Goal: Information Seeking & Learning: Learn about a topic

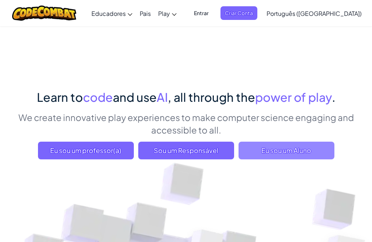
click at [271, 146] on span "Eu sou um Aluno" at bounding box center [286, 150] width 96 height 18
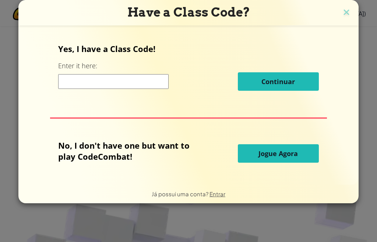
click at [270, 154] on span "Jogue Agora" at bounding box center [278, 153] width 39 height 9
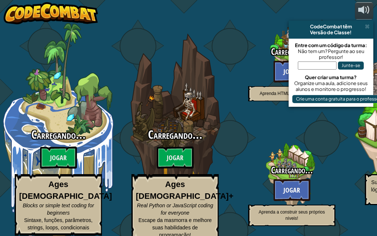
select select "pt-BR"
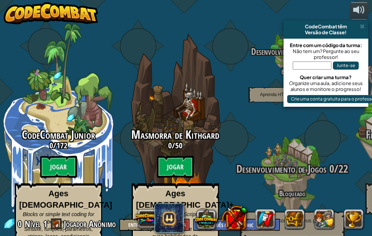
scroll to position [1, 0]
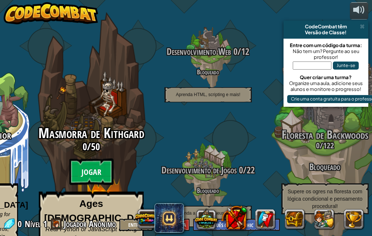
click at [101, 159] on btn "Jogar" at bounding box center [91, 172] width 44 height 27
select select "pt-BR"
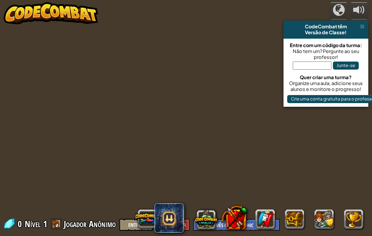
select select "pt-BR"
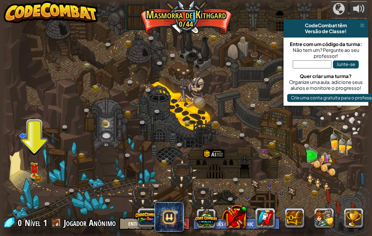
scroll to position [6, 0]
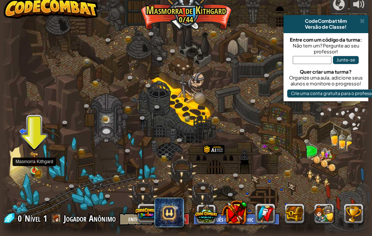
click at [33, 164] on img at bounding box center [34, 161] width 5 height 5
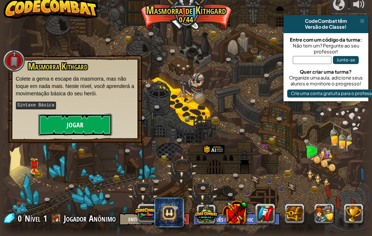
click at [84, 127] on button "Jogar" at bounding box center [75, 125] width 74 height 22
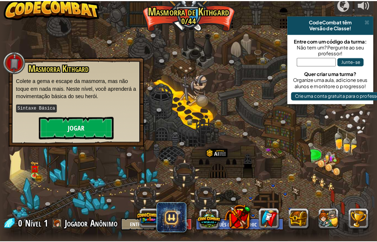
scroll to position [0, 0]
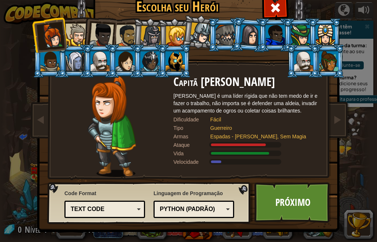
click at [140, 211] on div "Text code Blocks and code Blocks Blocks (Icons) Text code" at bounding box center [104, 208] width 81 height 17
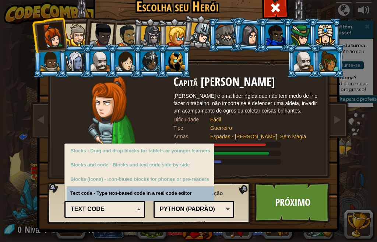
click at [179, 207] on div "Python (Padrão)" at bounding box center [192, 209] width 64 height 8
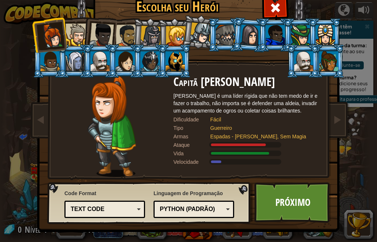
click at [143, 157] on div at bounding box center [111, 125] width 123 height 101
click at [273, 193] on link "Próximo" at bounding box center [292, 202] width 77 height 41
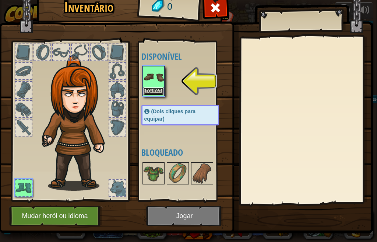
click at [154, 92] on button "Equipar" at bounding box center [153, 91] width 21 height 8
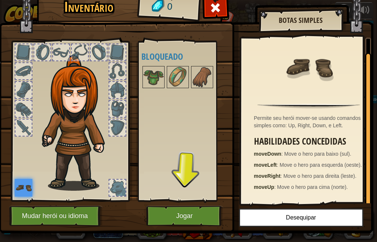
scroll to position [18, 0]
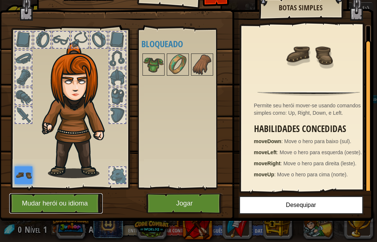
click at [59, 197] on button "Mudar herói ou idioma" at bounding box center [56, 203] width 94 height 20
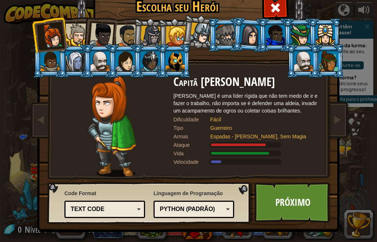
click at [94, 70] on div at bounding box center [100, 61] width 19 height 20
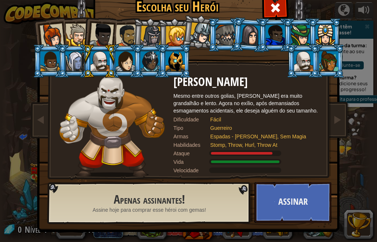
click at [51, 36] on div at bounding box center [52, 36] width 24 height 24
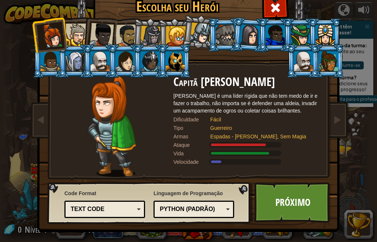
click at [331, 61] on div at bounding box center [328, 61] width 19 height 20
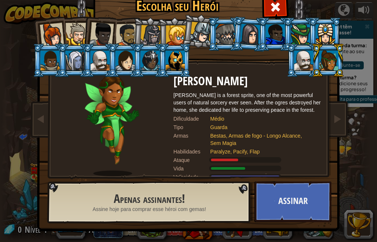
scroll to position [1, 0]
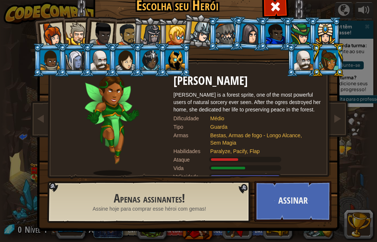
click at [170, 37] on div at bounding box center [176, 35] width 20 height 20
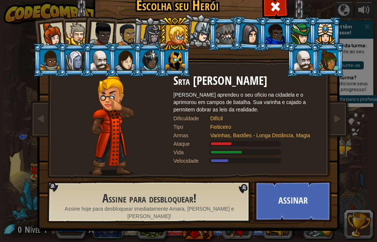
click at [45, 32] on div at bounding box center [52, 34] width 24 height 24
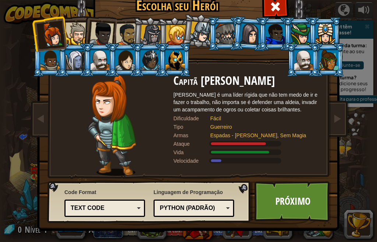
click at [71, 29] on div at bounding box center [77, 33] width 22 height 22
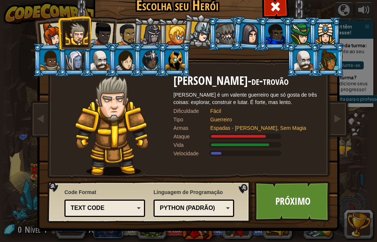
click at [96, 30] on div at bounding box center [101, 34] width 24 height 24
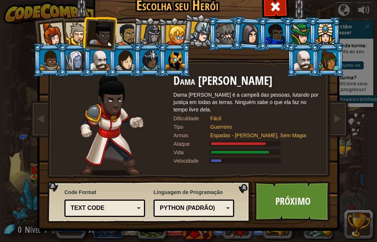
click at [242, 29] on div at bounding box center [250, 33] width 21 height 21
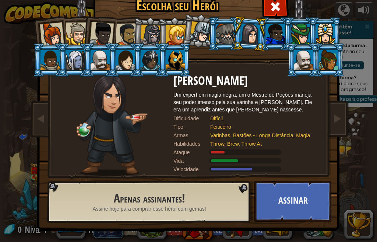
click at [201, 28] on div at bounding box center [201, 32] width 22 height 22
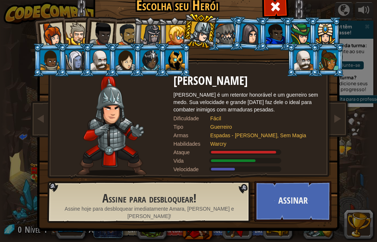
click at [172, 34] on div at bounding box center [176, 35] width 20 height 20
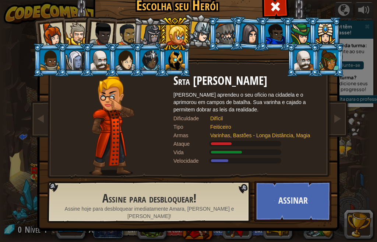
click at [154, 34] on div at bounding box center [150, 35] width 21 height 21
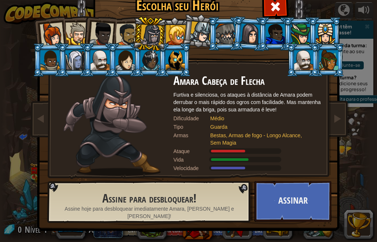
click at [124, 33] on div at bounding box center [127, 34] width 23 height 23
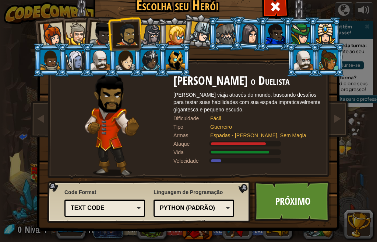
click at [99, 31] on div at bounding box center [101, 34] width 24 height 24
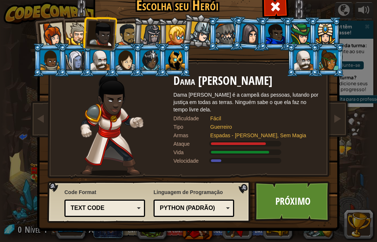
click at [73, 35] on div at bounding box center [77, 33] width 22 height 22
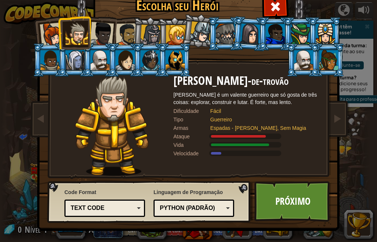
click at [46, 36] on div at bounding box center [52, 34] width 24 height 24
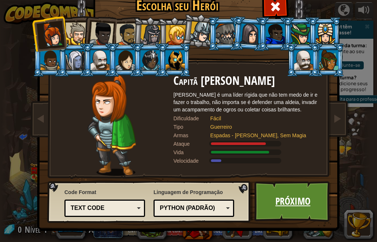
click at [299, 191] on link "Próximo" at bounding box center [292, 201] width 77 height 41
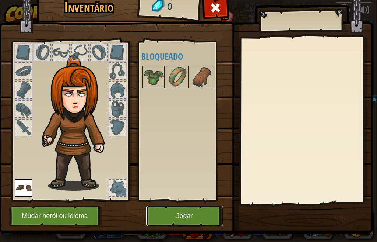
click at [196, 217] on button "Jogar" at bounding box center [184, 216] width 77 height 20
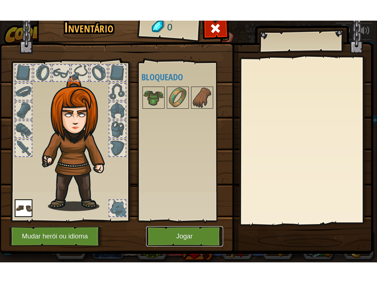
scroll to position [0, 0]
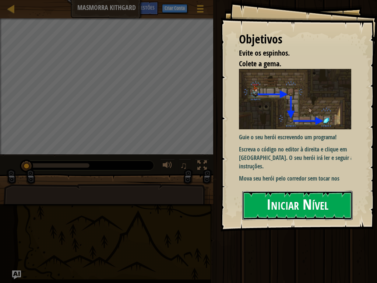
click at [289, 202] on button "Iniciar Nível" at bounding box center [297, 205] width 110 height 29
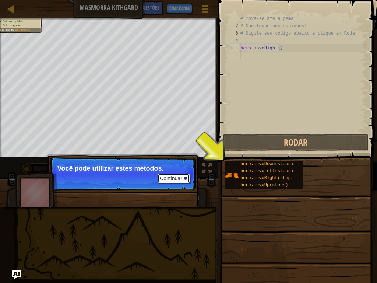
click at [185, 180] on button "Continuar" at bounding box center [174, 178] width 32 height 10
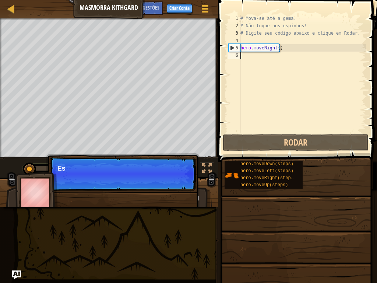
scroll to position [3, 0]
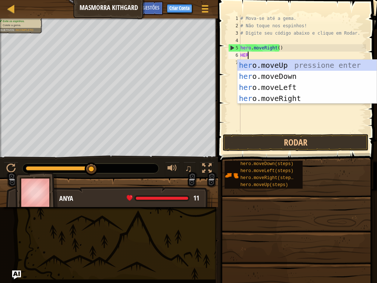
type textarea "HERO"
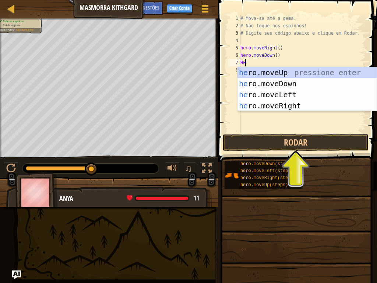
type textarea "HERI"
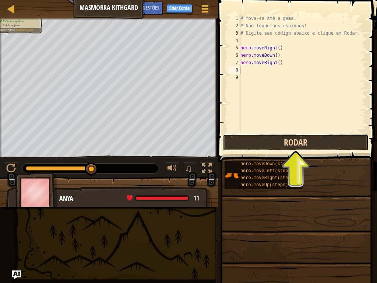
click at [283, 145] on button "Rodar" at bounding box center [296, 142] width 146 height 17
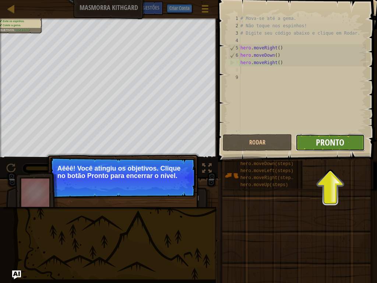
click at [322, 145] on span "Pronto" at bounding box center [330, 142] width 28 height 12
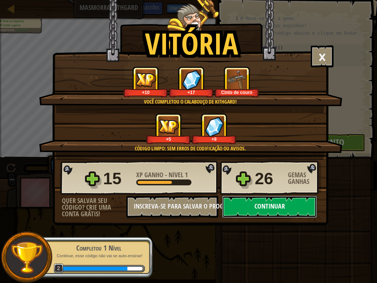
click at [269, 206] on button "Continuar" at bounding box center [269, 207] width 95 height 22
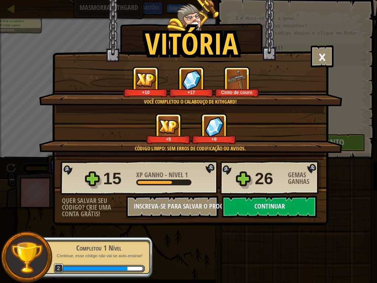
select select "pt-BR"
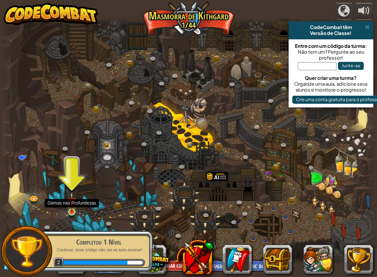
click at [71, 211] on img at bounding box center [71, 202] width 9 height 21
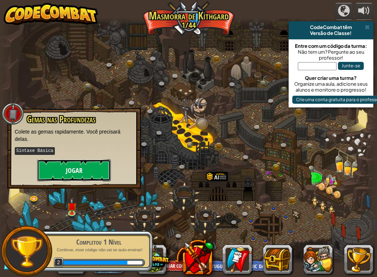
click at [88, 173] on button "Jogar" at bounding box center [74, 170] width 74 height 22
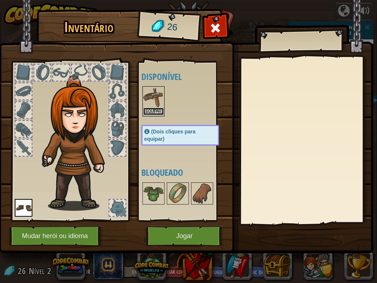
click at [157, 113] on button "Equipar" at bounding box center [153, 112] width 21 height 8
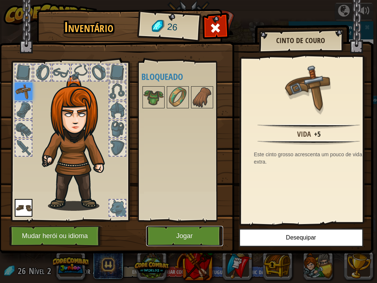
click at [188, 233] on button "Jogar" at bounding box center [184, 236] width 77 height 20
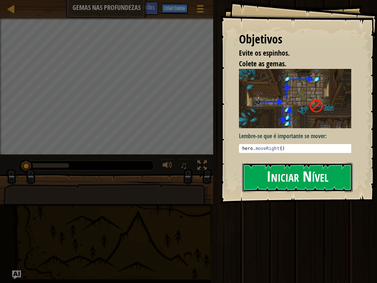
click at [293, 171] on button "Iniciar Nível" at bounding box center [297, 177] width 110 height 29
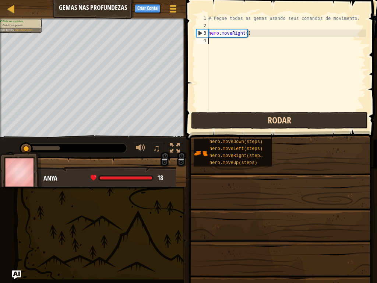
type textarea "HER"
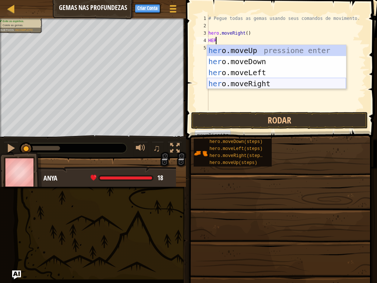
click at [221, 85] on div "her o.moveUp pressione enter her o.moveDown pressione enter her o.moveLeft pres…" at bounding box center [276, 78] width 139 height 66
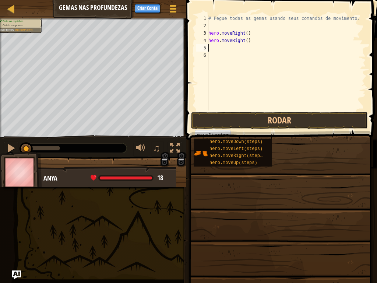
scroll to position [3, 0]
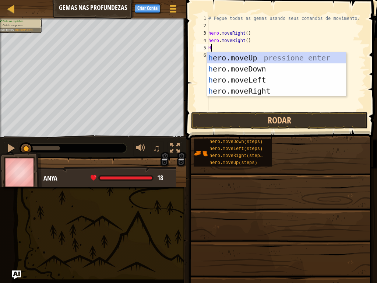
type textarea "HERO"
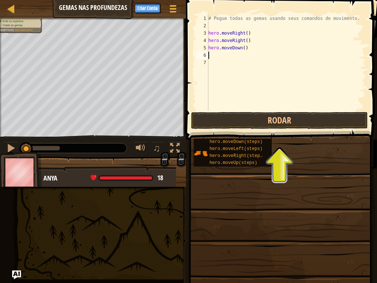
type textarea "HERO"
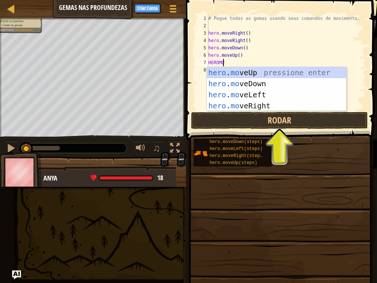
scroll to position [3, 1]
type textarea "HEROMOV"
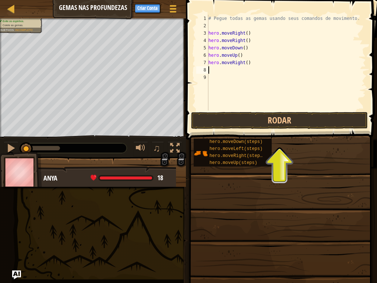
scroll to position [3, 0]
click at [245, 117] on button "Rodar" at bounding box center [279, 120] width 177 height 17
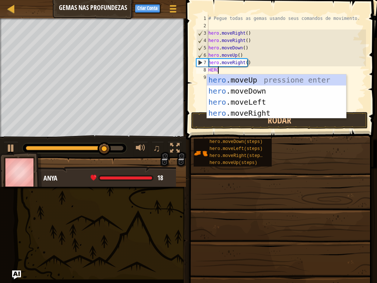
type textarea "HERO"
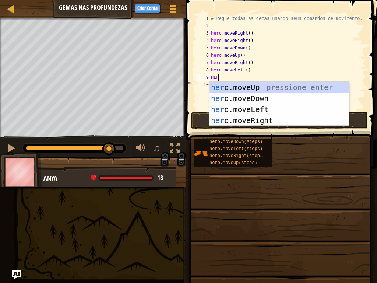
type textarea "HER"
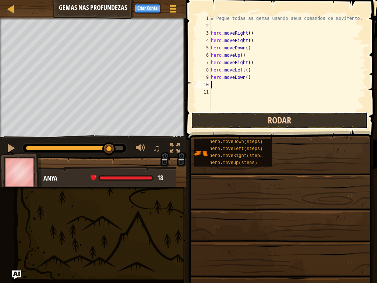
click at [210, 118] on button "Rodar" at bounding box center [279, 120] width 177 height 17
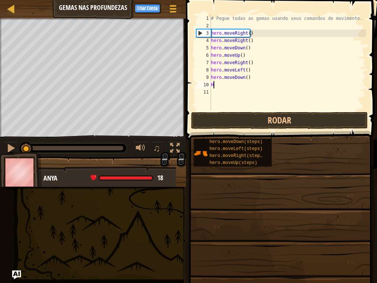
type textarea "HER"
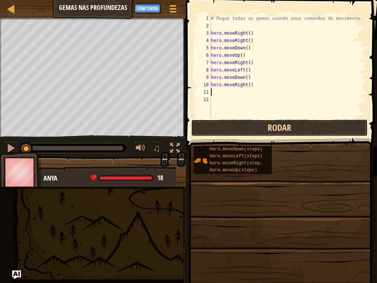
click at [278, 126] on button "Rodar" at bounding box center [279, 127] width 177 height 17
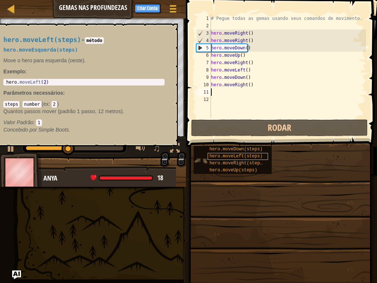
click at [245, 156] on span "hero.moveLeft(steps)" at bounding box center [236, 156] width 53 height 5
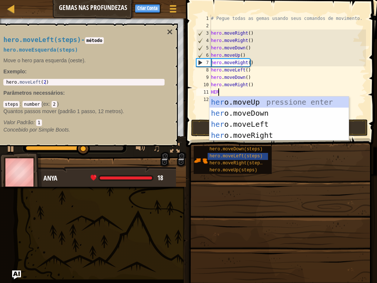
type textarea "HER"
click at [230, 121] on div "her o.moveUp pressione enter her o.moveDown pressione enter her o.moveLeft pres…" at bounding box center [279, 129] width 139 height 66
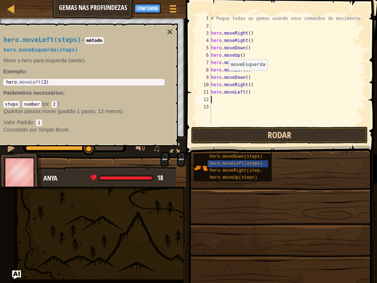
scroll to position [3, 0]
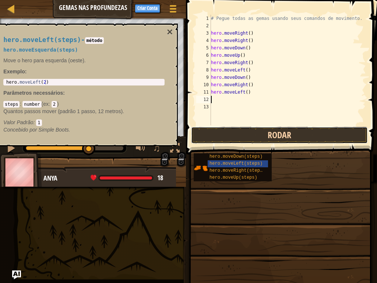
click at [230, 135] on button "Rodar" at bounding box center [279, 135] width 177 height 17
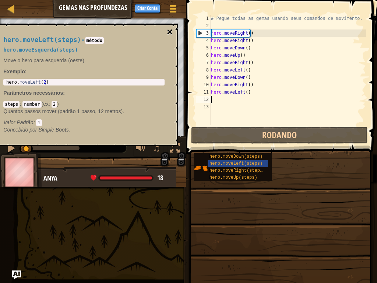
click at [169, 33] on button "×" at bounding box center [170, 32] width 6 height 10
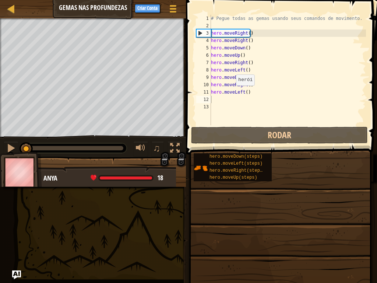
click at [223, 99] on div "# Pegue todas as gemas usando seus comandos de movimento. hero . moveRight ( ) …" at bounding box center [288, 77] width 157 height 125
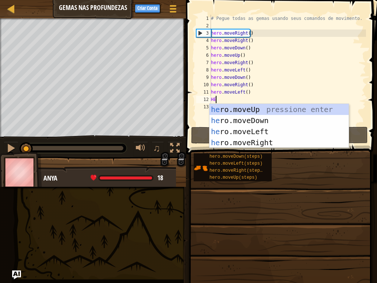
type textarea "HERO"
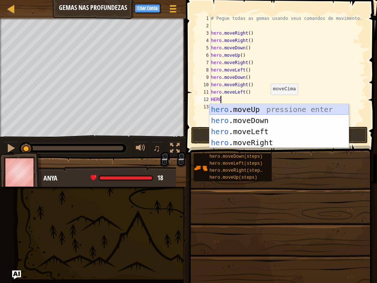
click at [267, 109] on div "hero .moveUp pressione enter hero .moveDown pressione enter hero .moveLeft pres…" at bounding box center [279, 137] width 139 height 66
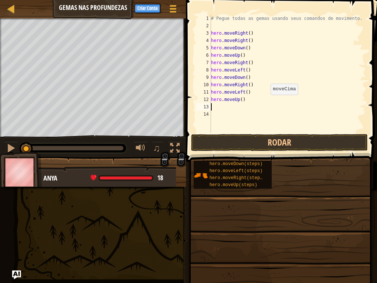
scroll to position [3, 0]
click at [256, 134] on span at bounding box center [282, 70] width 197 height 183
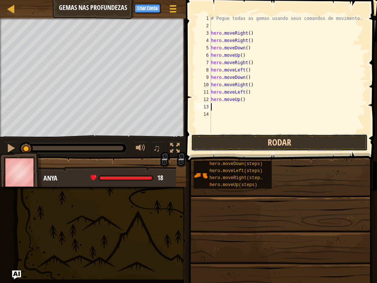
click at [258, 137] on button "Rodar" at bounding box center [279, 142] width 177 height 17
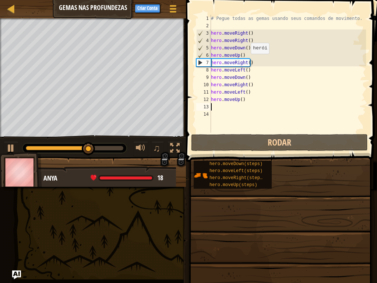
click at [247, 61] on div "# Pegue todas as gemas usando seus comandos de movimento. hero . moveRight ( ) …" at bounding box center [288, 81] width 157 height 133
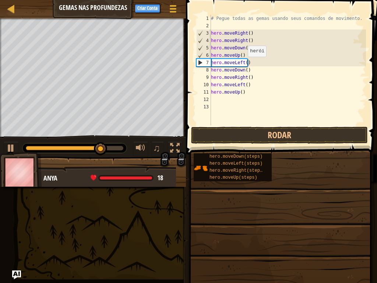
click at [244, 63] on div "# Pegue todas as gemas usando seus comandos de movimento. hero . moveRight ( ) …" at bounding box center [288, 77] width 157 height 125
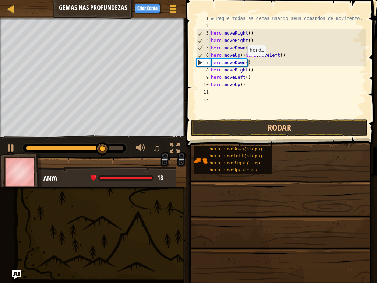
click at [244, 63] on div "# Pegue todas as gemas usando seus comandos de movimento. hero . moveRight ( ) …" at bounding box center [288, 74] width 157 height 118
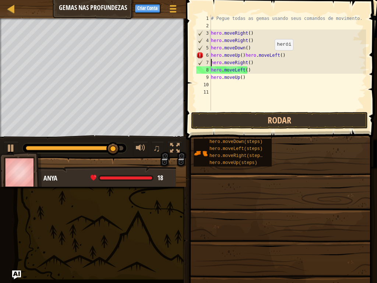
click at [278, 55] on div "# Pegue todas as gemas usando seus comandos de movimento. hero . moveRight ( ) …" at bounding box center [288, 70] width 157 height 110
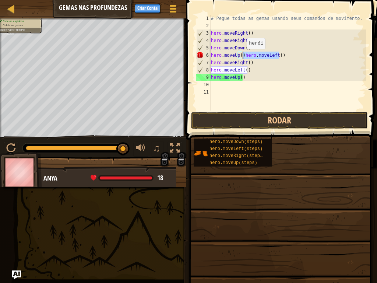
drag, startPoint x: 278, startPoint y: 55, endPoint x: 243, endPoint y: 56, distance: 35.4
click at [243, 56] on div "# Pegue todas as gemas usando seus comandos de movimento. hero . moveRight ( ) …" at bounding box center [288, 70] width 157 height 110
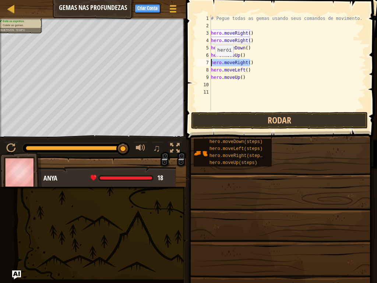
drag, startPoint x: 254, startPoint y: 63, endPoint x: 211, endPoint y: 63, distance: 42.4
click at [211, 63] on div "# Pegue todas as gemas usando seus comandos de movimento. hero . moveRight ( ) …" at bounding box center [288, 70] width 157 height 110
type textarea "hero.moveRight()"
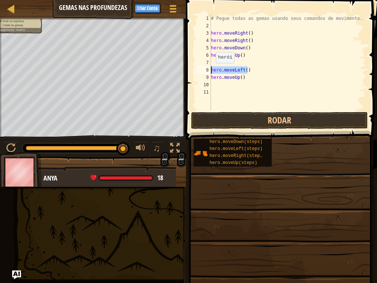
drag, startPoint x: 250, startPoint y: 70, endPoint x: 212, endPoint y: 70, distance: 38.3
click at [212, 70] on div "# Pegue todas as gemas usando seus comandos de movimento. hero . moveRight ( ) …" at bounding box center [288, 70] width 157 height 110
type textarea "hero.moveLeft()"
drag, startPoint x: 248, startPoint y: 74, endPoint x: 211, endPoint y: 77, distance: 37.7
click at [211, 77] on div "1 2 3 4 5 6 7 8 9 10 11 # Pegue todas as gemas usando seus comandos de moviment…" at bounding box center [280, 63] width 171 height 96
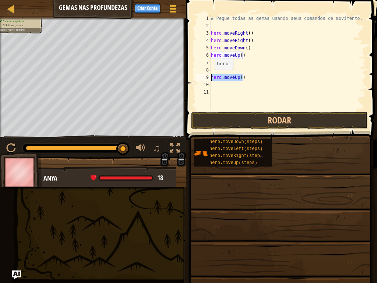
type textarea "hero.moveUp()"
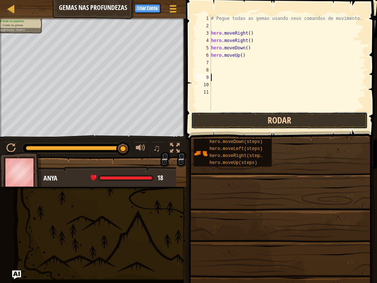
click at [238, 123] on button "Rodar" at bounding box center [279, 120] width 177 height 17
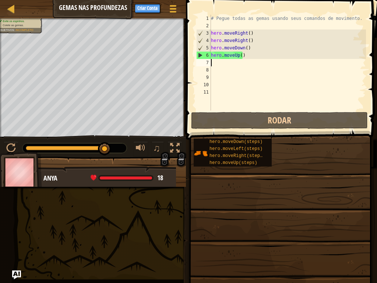
click at [213, 66] on div "# Pegue todas as gemas usando seus comandos de movimento. hero . moveRight ( ) …" at bounding box center [288, 70] width 157 height 110
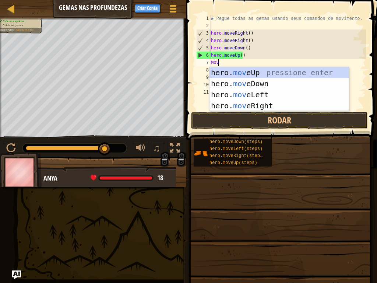
scroll to position [3, 0]
type textarea "MOVE"
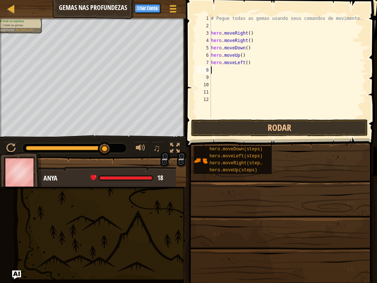
scroll to position [3, 0]
click at [260, 129] on button "Rodar" at bounding box center [279, 127] width 177 height 17
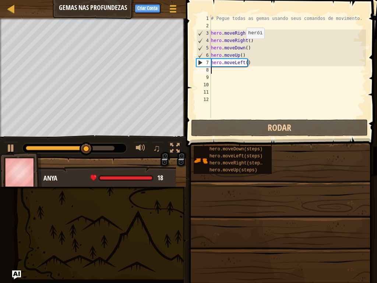
click at [242, 46] on div "# Pegue todas as gemas usando seus comandos de movimento. hero . moveRight ( ) …" at bounding box center [288, 74] width 157 height 118
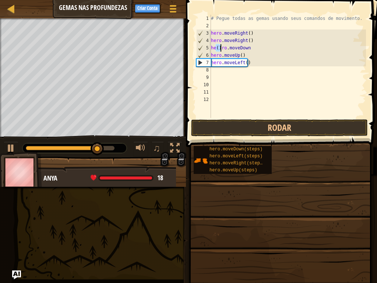
click at [255, 46] on div "# Pegue todas as gemas usando seus comandos de movimento. hero . moveRight ( ) …" at bounding box center [288, 74] width 157 height 118
click at [254, 46] on div "# Pegue todas as gemas usando seus comandos de movimento. hero . moveRight ( ) …" at bounding box center [288, 74] width 157 height 118
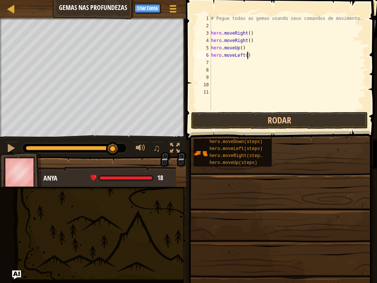
click at [256, 53] on div "# Pegue todas as gemas usando seus comandos de movimento. hero . moveRight ( ) …" at bounding box center [288, 70] width 157 height 110
type textarea "hero.moveLeft()"
click at [220, 64] on div "# Pegue todas as gemas usando seus comandos de movimento. hero . moveRight ( ) …" at bounding box center [288, 70] width 157 height 110
type textarea "HER"
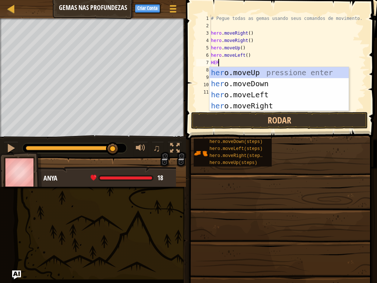
scroll to position [3, 0]
click at [229, 86] on div "her o.moveUp pressione enter her o.moveDown pressione enter her o.moveLeft pres…" at bounding box center [279, 100] width 139 height 66
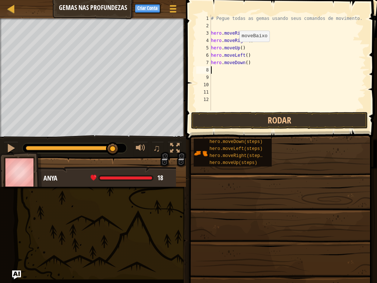
scroll to position [3, 0]
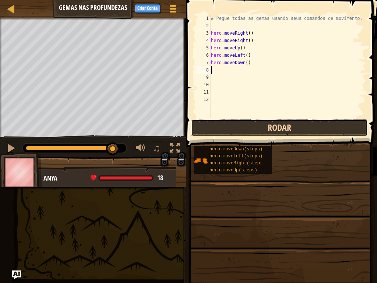
click at [237, 126] on button "Rodar" at bounding box center [279, 127] width 177 height 17
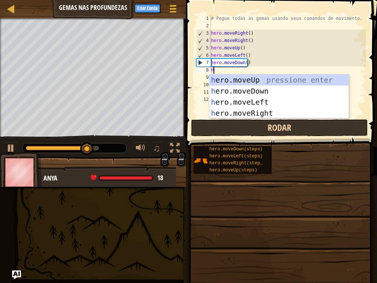
type textarea "HER"
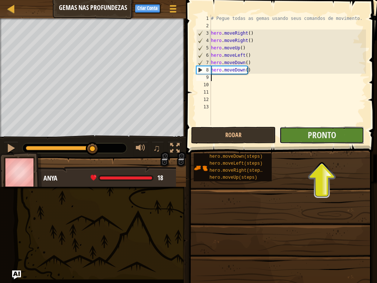
click at [304, 135] on button "Pronto" at bounding box center [322, 135] width 85 height 17
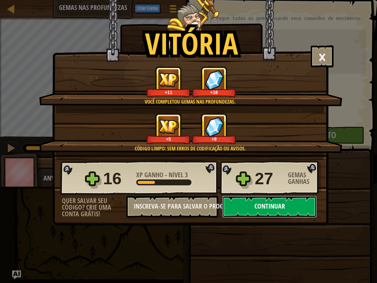
click at [263, 203] on button "Continuar" at bounding box center [269, 207] width 95 height 22
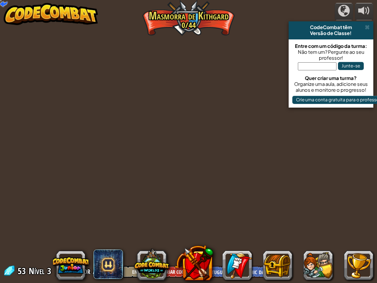
select select "pt-BR"
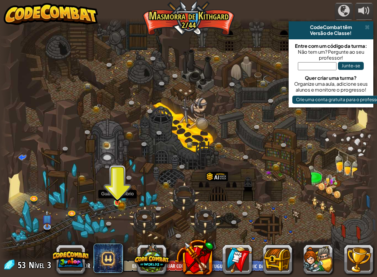
click at [116, 199] on img at bounding box center [117, 194] width 9 height 20
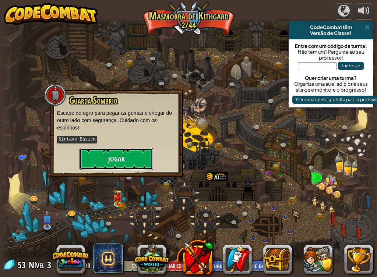
click at [132, 155] on button "Jogar" at bounding box center [117, 159] width 74 height 22
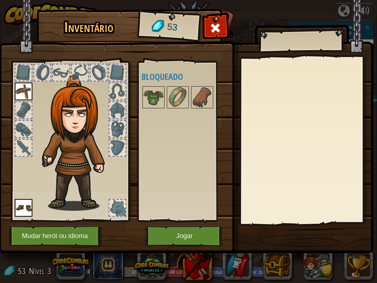
click at [118, 112] on div at bounding box center [117, 110] width 16 height 16
click at [195, 240] on button "Jogar" at bounding box center [184, 236] width 77 height 20
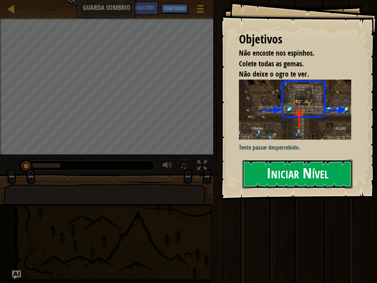
click at [307, 175] on button "Iniciar Nível" at bounding box center [297, 173] width 110 height 29
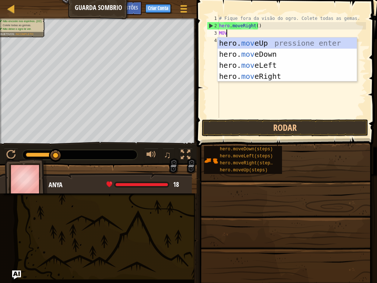
scroll to position [3, 0]
type textarea "MOVE"
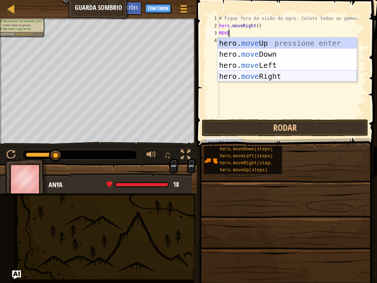
click at [257, 77] on div "hero. move Up pressione enter hero. move Down pressione enter hero. move Left p…" at bounding box center [287, 71] width 139 height 66
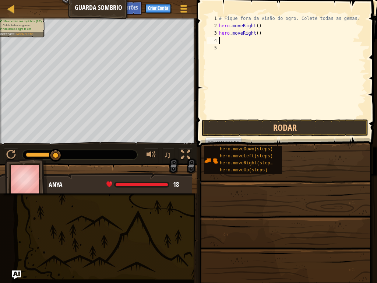
scroll to position [3, 0]
drag, startPoint x: 265, startPoint y: 34, endPoint x: 217, endPoint y: 35, distance: 47.5
click at [217, 35] on div "1 2 3 4 5 # Fique fora da visão do ogro. Colete todas as gemas. hero . moveRigh…" at bounding box center [286, 66] width 161 height 103
type textarea "hero.moveRight()"
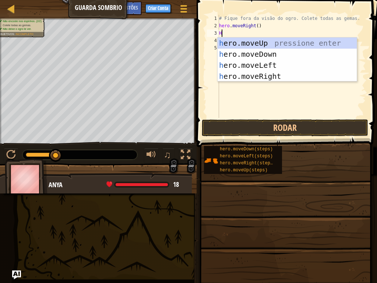
scroll to position [3, 0]
type textarea "HERO"
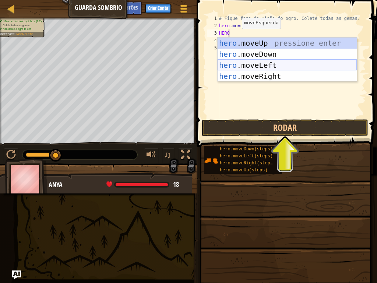
click at [259, 65] on div "hero .moveUp pressione enter hero .moveDown pressione enter hero .moveLeft pres…" at bounding box center [287, 71] width 139 height 66
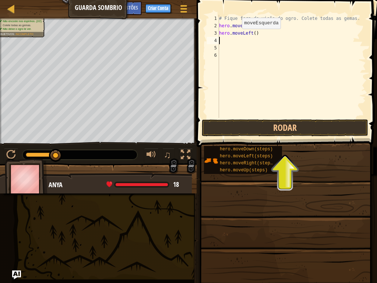
scroll to position [3, 0]
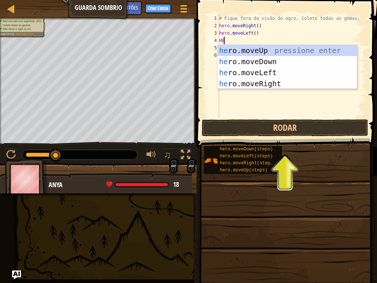
type textarea "HERO"
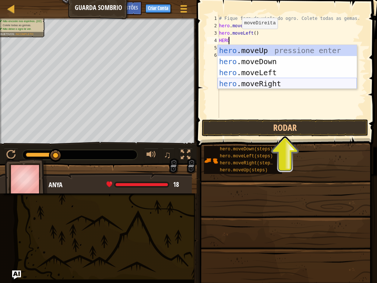
click at [262, 87] on div "hero .moveUp pressione enter hero .moveDown pressione enter hero .moveLeft pres…" at bounding box center [287, 78] width 139 height 66
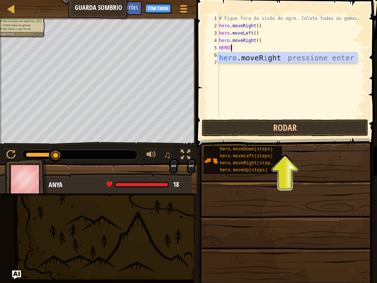
type textarea "HERO"
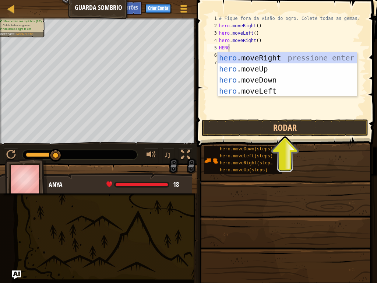
scroll to position [3, 0]
click at [260, 80] on div "hero .moveRight pressione enter hero .moveUp pressione enter hero .moveDown pre…" at bounding box center [287, 85] width 139 height 66
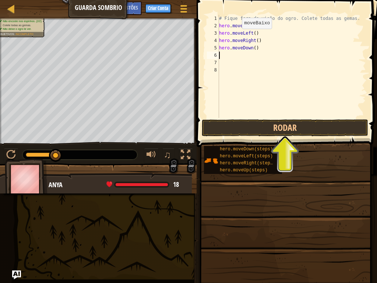
scroll to position [3, 0]
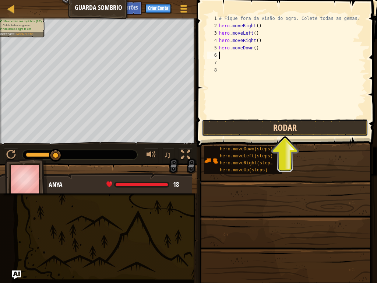
click at [277, 126] on button "Rodar" at bounding box center [285, 127] width 166 height 17
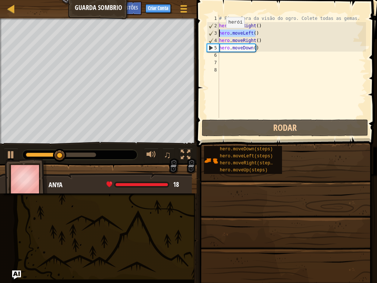
drag, startPoint x: 259, startPoint y: 32, endPoint x: 218, endPoint y: 35, distance: 41.0
click at [218, 35] on div "1 2 3 4 5 6 7 8 # Fique fora da visão do ogro. Colete todas as gemas. hero . mo…" at bounding box center [286, 66] width 161 height 103
type textarea "hero.moveLeft()"
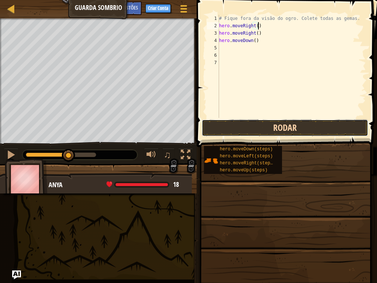
click at [267, 127] on button "Rodar" at bounding box center [285, 127] width 166 height 17
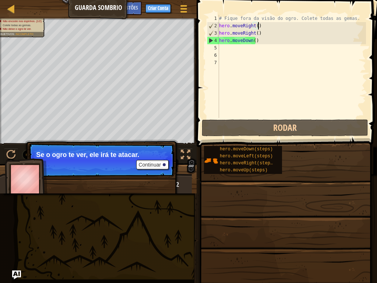
click at [258, 31] on div "# Fique fora da visão do ogro. Colete todas as gemas. hero . moveRight ( ) hero…" at bounding box center [292, 74] width 148 height 118
drag, startPoint x: 259, startPoint y: 31, endPoint x: 242, endPoint y: 34, distance: 16.9
click at [242, 34] on div "# Fique fora da visão do ogro. Colete todas as gemas. hero . moveRight ( ) hero…" at bounding box center [292, 74] width 148 height 118
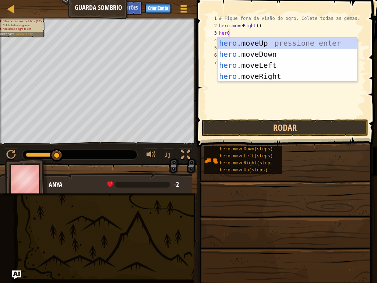
type textarea "herO."
click at [273, 47] on div "hero. moveUp pressione enter hero. moveDown pressione enter hero. moveLeft pres…" at bounding box center [287, 71] width 139 height 66
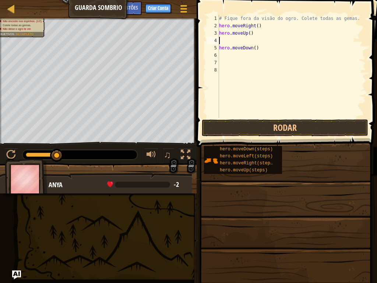
scroll to position [3, 0]
drag, startPoint x: 259, startPoint y: 40, endPoint x: 240, endPoint y: 42, distance: 18.5
click at [240, 42] on div "# Fique fora da visão do ogro. Colete todas as gemas. hero . moveRight ( ) hero…" at bounding box center [292, 74] width 148 height 118
type textarea "hero."
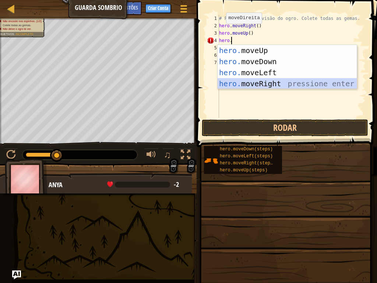
click at [280, 82] on div "hero. moveUp pressione enter hero. moveDown pressione enter hero. moveLeft pres…" at bounding box center [287, 78] width 139 height 66
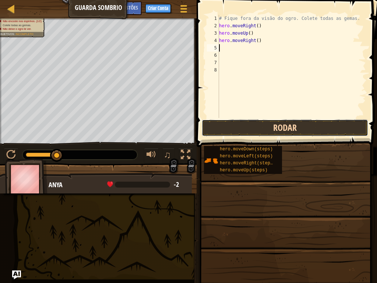
click at [295, 120] on button "Rodar" at bounding box center [285, 127] width 166 height 17
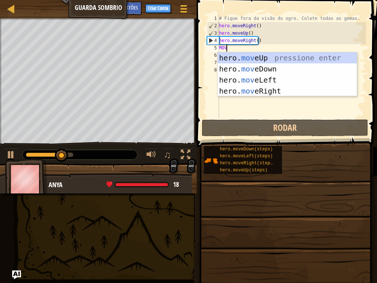
type textarea "MOVE"
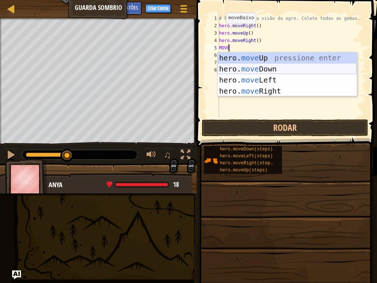
click at [266, 69] on div "hero. move Up pressione enter hero. move Down pressione enter hero. move Left p…" at bounding box center [287, 85] width 139 height 66
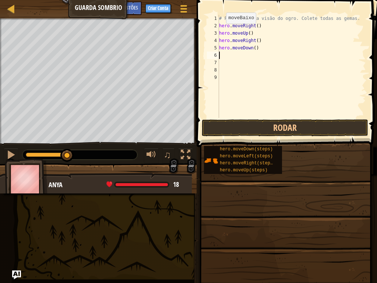
scroll to position [3, 0]
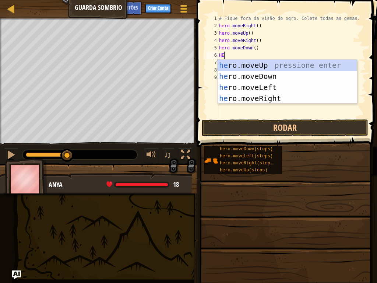
type textarea "HERO"
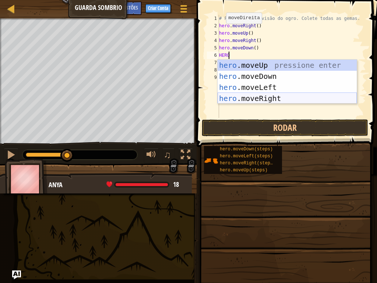
click at [255, 95] on div "hero .moveUp pressione enter hero .moveDown pressione enter hero .moveLeft pres…" at bounding box center [287, 93] width 139 height 66
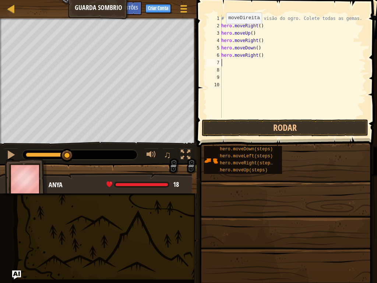
scroll to position [3, 0]
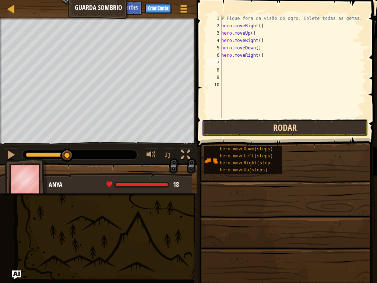
click at [267, 128] on button "Rodar" at bounding box center [285, 127] width 166 height 17
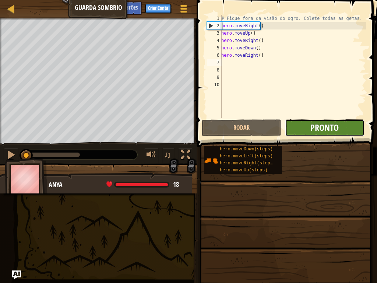
click at [321, 124] on span "Pronto" at bounding box center [324, 128] width 28 height 12
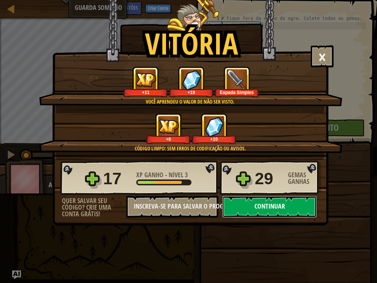
click at [256, 198] on button "Continuar" at bounding box center [269, 207] width 95 height 22
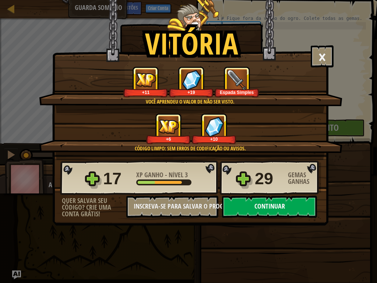
select select "pt-BR"
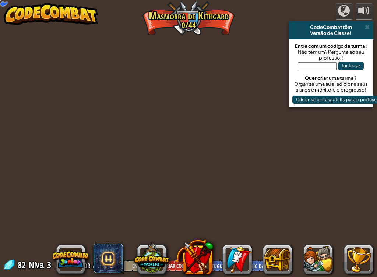
select select "pt-BR"
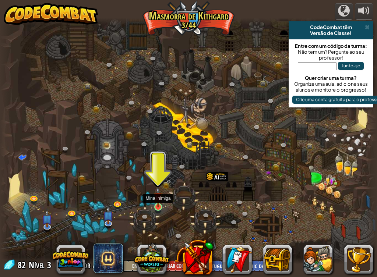
click at [159, 205] on img at bounding box center [158, 197] width 9 height 21
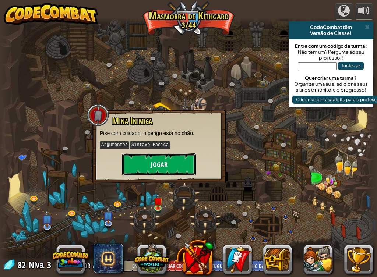
click at [160, 164] on button "Jogar" at bounding box center [159, 165] width 74 height 22
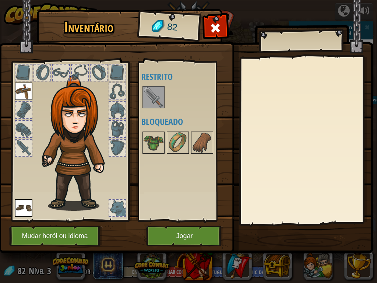
click at [31, 149] on div at bounding box center [23, 148] width 16 height 16
click at [186, 228] on button "Jogar" at bounding box center [184, 236] width 77 height 20
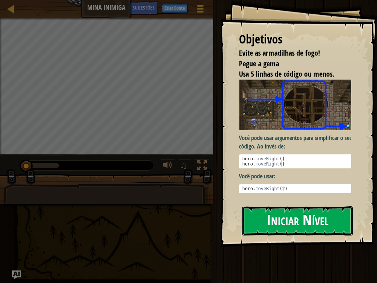
click at [315, 215] on button "Iniciar Nível" at bounding box center [297, 220] width 110 height 29
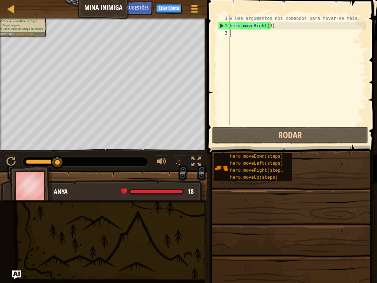
scroll to position [3, 0]
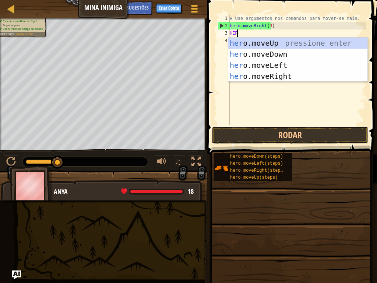
type textarea "HERO"
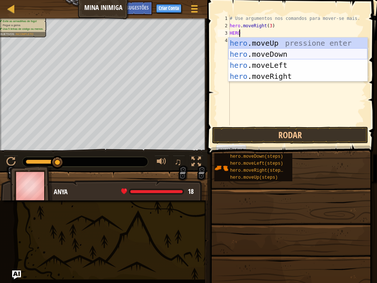
click at [256, 55] on div "hero .moveUp pressione enter hero .moveDown pressione enter hero .moveLeft pres…" at bounding box center [297, 71] width 139 height 66
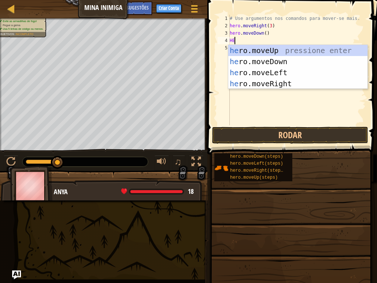
type textarea "HERO"
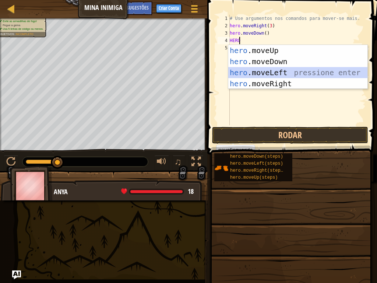
click at [266, 70] on div "hero .moveUp pressione enter hero .moveDown pressione enter hero .moveLeft pres…" at bounding box center [297, 78] width 139 height 66
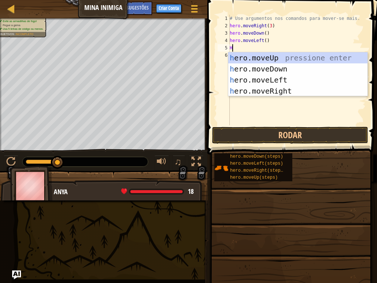
type textarea "HER"
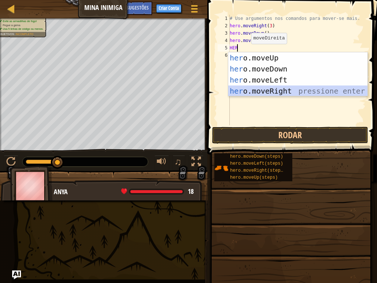
click at [268, 94] on div "her o.moveUp pressione enter her o.moveDown pressione enter her o.moveLeft pres…" at bounding box center [297, 85] width 139 height 66
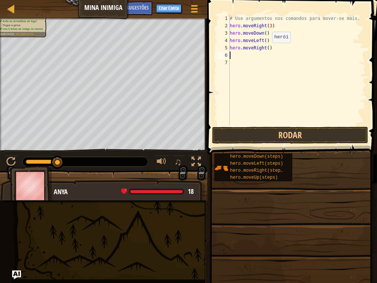
click at [266, 50] on div "# Use argumentos nos comandos para mover-se mais. hero . moveRight ( 3 ) hero .…" at bounding box center [297, 77] width 138 height 125
type textarea "hero.moveRight(3)"
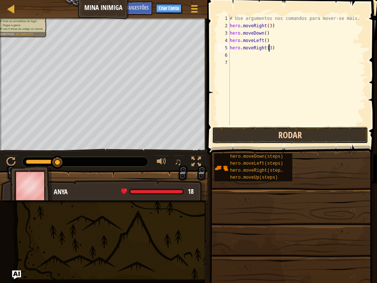
click at [311, 135] on button "Rodar" at bounding box center [290, 135] width 156 height 17
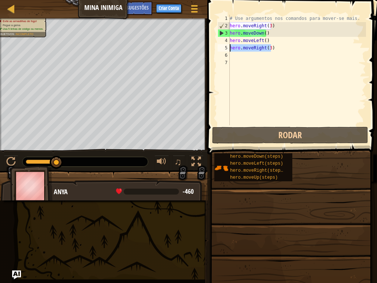
drag, startPoint x: 274, startPoint y: 48, endPoint x: 229, endPoint y: 48, distance: 44.2
click at [229, 48] on div "hero.moveRight(3) 1 2 3 4 5 6 7 # Use argumentos nos comandos para mover-se mai…" at bounding box center [291, 70] width 150 height 110
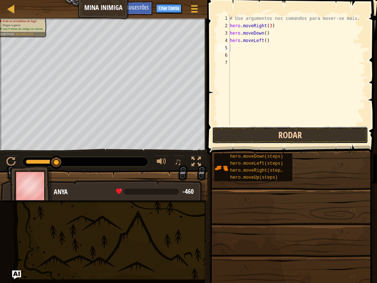
click at [278, 138] on button "Rodar" at bounding box center [290, 135] width 156 height 17
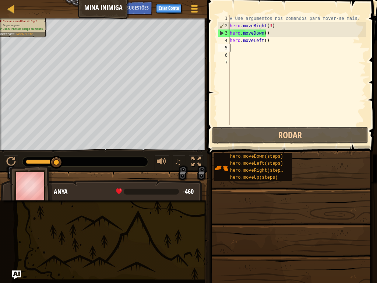
click at [262, 50] on div "# Use argumentos nos comandos para mover-se mais. hero . moveRight ( 3 ) hero .…" at bounding box center [297, 77] width 138 height 125
drag, startPoint x: 268, startPoint y: 42, endPoint x: 229, endPoint y: 43, distance: 39.1
click at [229, 43] on div "1 2 3 4 5 6 7 # Use argumentos nos comandos para mover-se mais. hero . moveRigh…" at bounding box center [291, 70] width 150 height 110
type textarea "hero.moveLeft()"
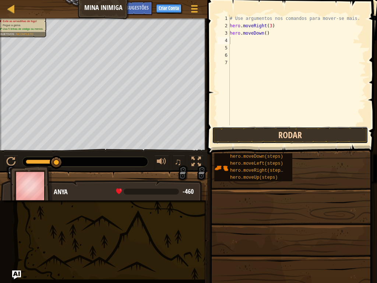
click at [272, 135] on button "Rodar" at bounding box center [290, 135] width 156 height 17
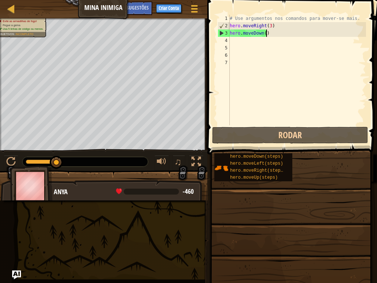
click at [275, 32] on div "# Use argumentos nos comandos para mover-se mais. hero . moveRight ( 3 ) hero .…" at bounding box center [297, 77] width 138 height 125
click at [267, 24] on div "# Use argumentos nos comandos para mover-se mais. hero . moveRight ( 3 ) hero .…" at bounding box center [297, 77] width 138 height 125
click at [269, 26] on div "# Use argumentos nos comandos para mover-se mais. hero . moveRight ( 3 ) hero .…" at bounding box center [297, 77] width 138 height 125
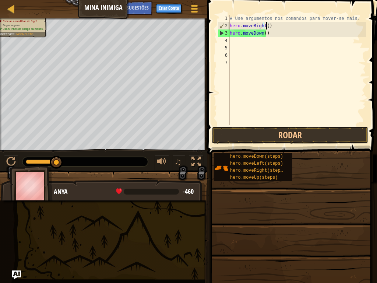
scroll to position [3, 3]
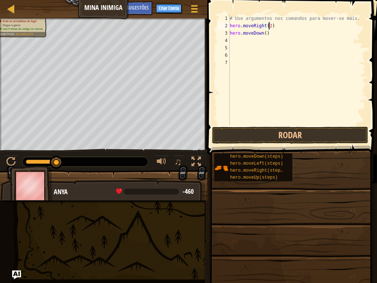
click at [267, 31] on div "# Use argumentos nos comandos para mover-se mais. hero . moveRight ( 2 ) hero .…" at bounding box center [297, 77] width 138 height 125
drag, startPoint x: 267, startPoint y: 32, endPoint x: 255, endPoint y: 32, distance: 12.5
click at [255, 32] on div "# Use argumentos nos comandos para mover-se mais. hero . moveRight ( 2 ) hero .…" at bounding box center [297, 77] width 138 height 125
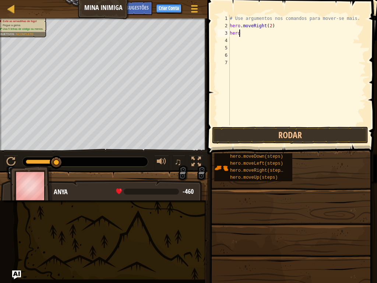
type textarea "hero."
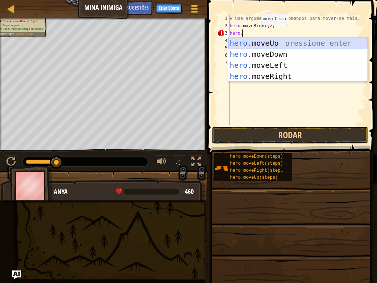
click at [284, 46] on div "hero. moveUp pressione enter hero. moveDown pressione enter hero. moveLeft pres…" at bounding box center [297, 71] width 139 height 66
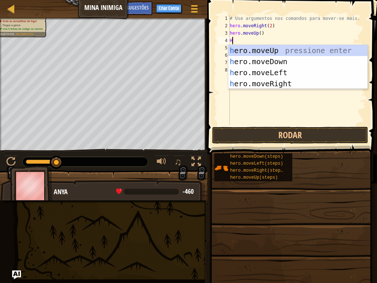
type textarea "HER"
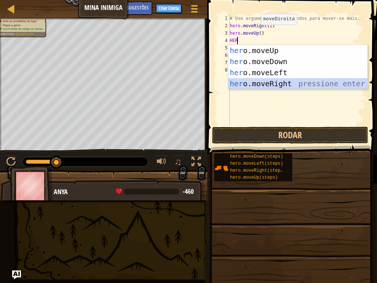
click at [282, 87] on div "her o.moveUp pressione enter her o.moveDown pressione enter her o.moveLeft pres…" at bounding box center [297, 78] width 139 height 66
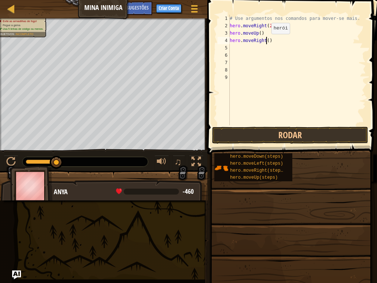
click at [265, 41] on div "# Use argumentos nos comandos para mover-se mais. hero . moveRight ( 2 ) hero .…" at bounding box center [297, 77] width 138 height 125
type textarea "hero.moveRight()"
click at [260, 136] on button "Rodar" at bounding box center [290, 135] width 156 height 17
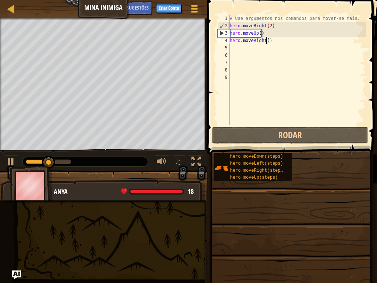
click at [233, 48] on div "# Use argumentos nos comandos para mover-se mais. hero . moveRight ( 2 ) hero .…" at bounding box center [297, 77] width 138 height 125
click at [267, 41] on div "# Use argumentos nos comandos para mover-se mais. hero . moveRight ( 2 ) hero .…" at bounding box center [297, 77] width 138 height 125
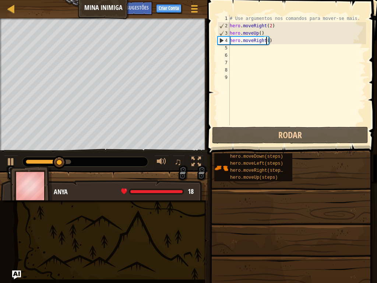
type textarea "hero.moveRight(3)"
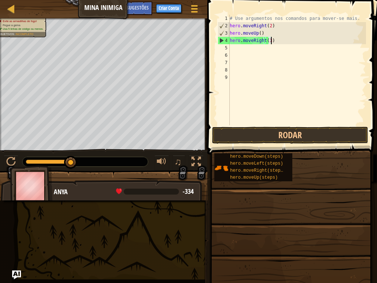
click at [278, 38] on div "# Use argumentos nos comandos para mover-se mais. hero . moveRight ( 2 ) hero .…" at bounding box center [297, 77] width 138 height 125
drag, startPoint x: 278, startPoint y: 39, endPoint x: 223, endPoint y: 41, distance: 54.9
click at [223, 41] on div "hero.moveRight(3) 1 2 3 4 5 6 7 8 9 # Use argumentos nos comandos para mover-se…" at bounding box center [291, 70] width 150 height 110
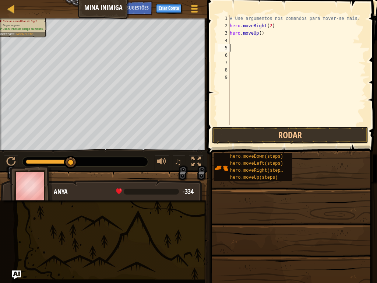
click at [255, 45] on div "# Use argumentos nos comandos para mover-se mais. hero . moveRight ( 2 ) hero .…" at bounding box center [297, 77] width 138 height 125
click at [277, 132] on button "Rodar" at bounding box center [290, 135] width 156 height 17
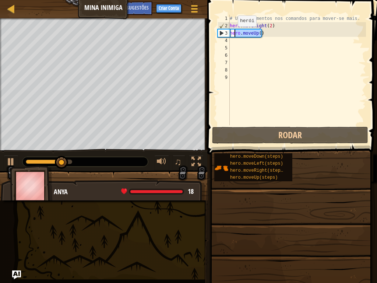
drag, startPoint x: 272, startPoint y: 35, endPoint x: 231, endPoint y: 34, distance: 41.6
click at [231, 34] on div "# Use argumentos nos comandos para mover-se mais. hero . moveRight ( 2 ) hero .…" at bounding box center [297, 77] width 138 height 125
type textarea "hero.moveUp()"
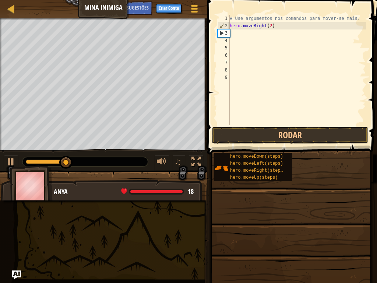
click at [248, 35] on div "# Use argumentos nos comandos para mover-se mais. hero . moveRight ( 2 )" at bounding box center [297, 77] width 138 height 125
click at [235, 33] on div "# Use argumentos nos comandos para mover-se mais. hero . moveRight ( 2 )" at bounding box center [297, 77] width 138 height 125
type textarea "HER"
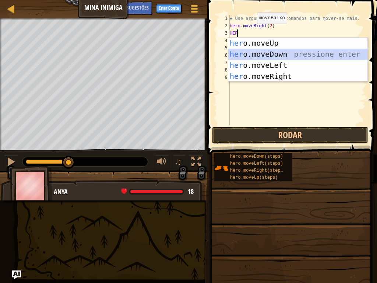
click at [268, 53] on div "her o.moveUp pressione enter her o.moveDown pressione enter her o.moveLeft pres…" at bounding box center [297, 71] width 139 height 66
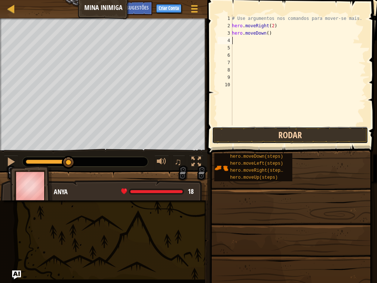
click at [277, 136] on button "Rodar" at bounding box center [290, 135] width 156 height 17
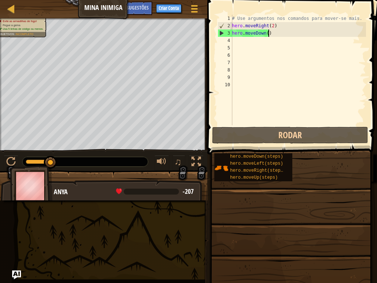
click at [271, 35] on div "# Use argumentos nos comandos para mover-se mais. hero . moveRight ( 2 ) hero .…" at bounding box center [299, 77] width 136 height 125
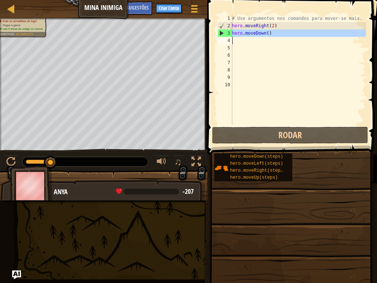
click at [271, 34] on div "# Use argumentos nos comandos para mover-se mais. hero . moveRight ( 2 ) hero .…" at bounding box center [299, 77] width 136 height 125
type textarea "hero.moveDown()"
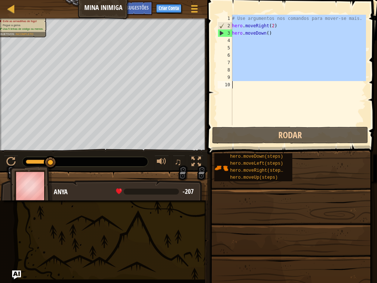
click at [271, 34] on div "# Use argumentos nos comandos para mover-se mais. hero . moveRight ( 2 ) hero .…" at bounding box center [299, 77] width 136 height 125
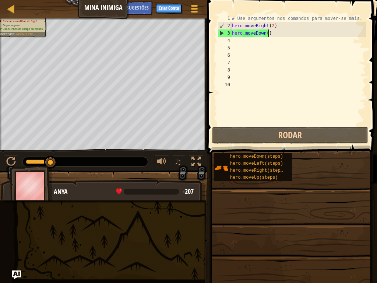
click at [271, 34] on div "# Use argumentos nos comandos para mover-se mais. hero . moveRight ( 2 ) hero .…" at bounding box center [299, 77] width 136 height 125
drag, startPoint x: 270, startPoint y: 32, endPoint x: 208, endPoint y: 39, distance: 62.2
click at [208, 39] on div "hero.moveDown() 1 2 3 4 5 6 7 8 9 10 # Use argumentos nos comandos para mover-s…" at bounding box center [291, 92] width 172 height 176
type textarea "hero.moveDown()"
click at [209, 39] on span at bounding box center [293, 67] width 176 height 176
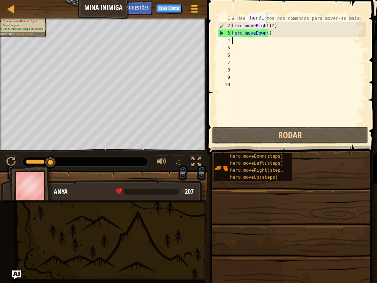
click at [244, 31] on div "# Use argumentos nos comandos para mover-se mais. hero . moveRight ( 2 ) hero .…" at bounding box center [299, 77] width 136 height 125
type textarea "hero.moveDown()"
drag, startPoint x: 233, startPoint y: 32, endPoint x: 277, endPoint y: 34, distance: 44.2
click at [277, 34] on div "# Use argumentos nos comandos para mover-se mais. hero . moveRight ( 2 ) hero .…" at bounding box center [299, 77] width 136 height 125
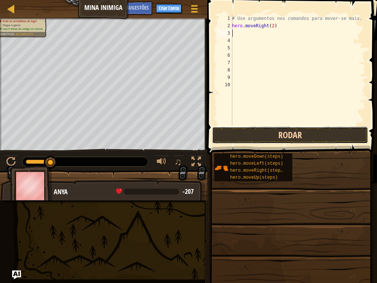
click at [313, 136] on button "Rodar" at bounding box center [290, 135] width 156 height 17
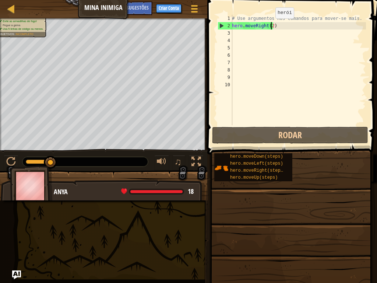
click at [271, 26] on div "# Use argumentos nos comandos para mover-se mais. hero . moveRight ( 2 )" at bounding box center [299, 77] width 136 height 125
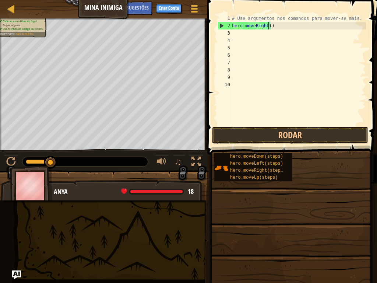
scroll to position [3, 3]
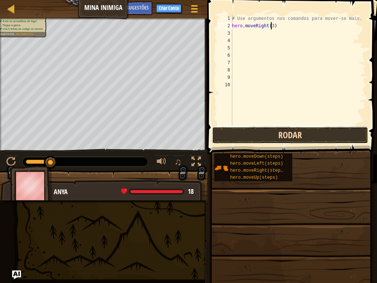
click at [278, 136] on button "Rodar" at bounding box center [290, 135] width 156 height 17
type textarea "hero.moveRight(4)"
click at [248, 36] on div "# Use argumentos nos comandos para mover-se mais. hero . moveRight ( 4 )" at bounding box center [299, 77] width 136 height 125
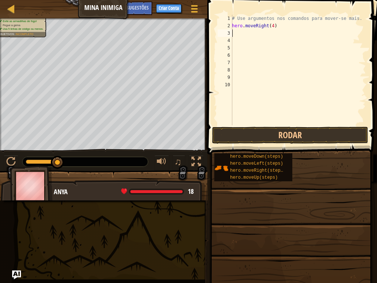
scroll to position [3, 0]
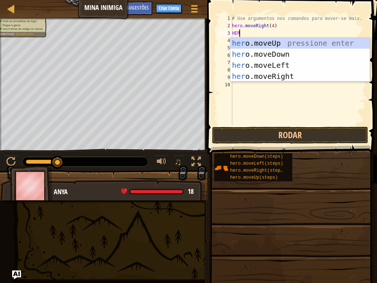
type textarea "HERO"
click at [268, 54] on div "hero .moveUp pressione enter hero .moveDown pressione enter hero .moveLeft pres…" at bounding box center [300, 71] width 139 height 66
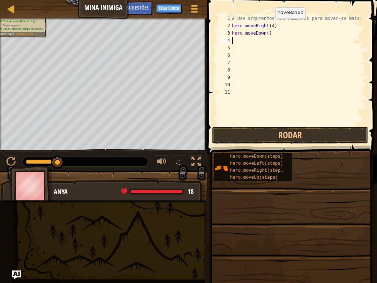
scroll to position [3, 0]
click at [285, 132] on button "Rodar" at bounding box center [290, 135] width 156 height 17
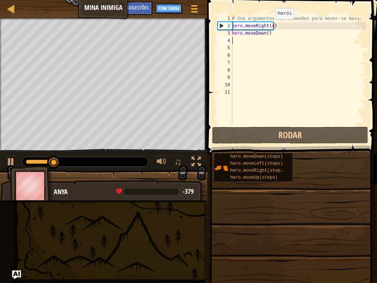
click at [271, 27] on div "# Use argumentos nos comandos para mover-se mais. hero . moveRight ( 4 ) hero .…" at bounding box center [299, 77] width 136 height 125
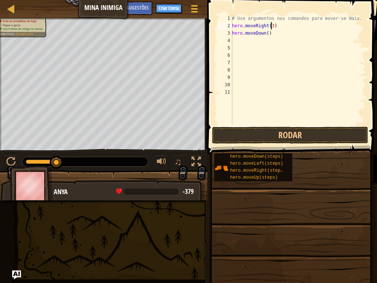
click at [270, 31] on div "# Use argumentos nos comandos para mover-se mais. hero . moveRight ( 3 ) hero .…" at bounding box center [299, 77] width 136 height 125
click at [299, 135] on button "Rodar" at bounding box center [290, 135] width 156 height 17
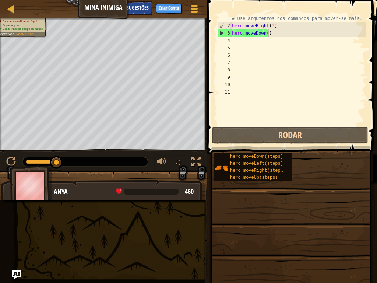
click at [136, 6] on span "Sugestões" at bounding box center [138, 7] width 22 height 7
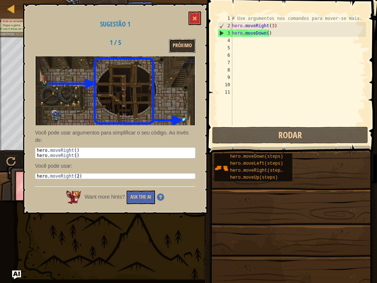
click at [174, 48] on button "Próximo" at bounding box center [182, 46] width 27 height 14
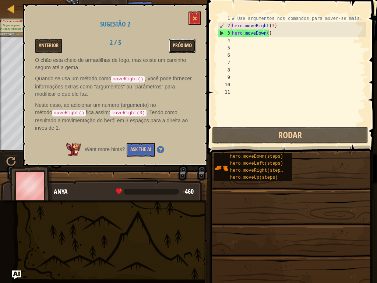
click at [181, 48] on button "Próximo" at bounding box center [182, 46] width 27 height 14
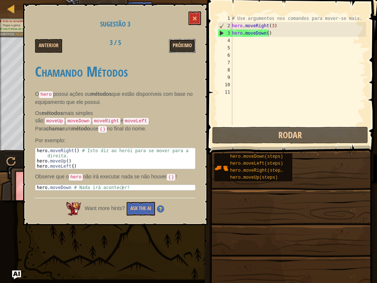
click at [174, 44] on button "Próximo" at bounding box center [182, 46] width 27 height 14
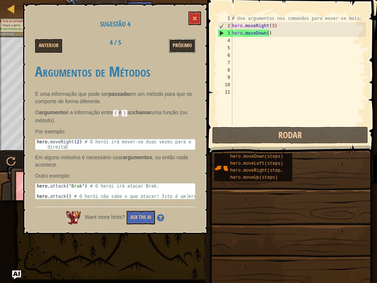
click at [186, 47] on button "Próximo" at bounding box center [182, 46] width 27 height 14
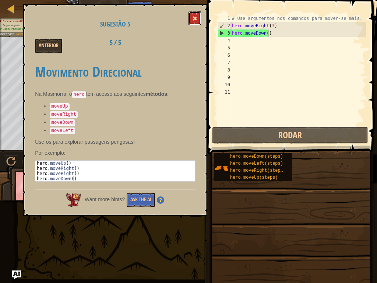
click at [196, 15] on button at bounding box center [195, 18] width 13 height 14
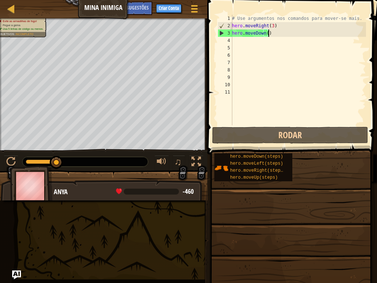
click at [231, 123] on div "Mapa Mina Inimiga Menu do Jogo Pronto Criar Conta Sugestões Ask AI 1 הההההההההה…" at bounding box center [188, 141] width 377 height 283
click at [267, 33] on div "# Use argumentos nos comandos para mover-se mais. hero . moveRight ( 3 ) hero .…" at bounding box center [299, 77] width 136 height 125
click at [284, 32] on div "# Use argumentos nos comandos para mover-se mais. hero . moveRight ( 3 ) hero .…" at bounding box center [299, 70] width 136 height 110
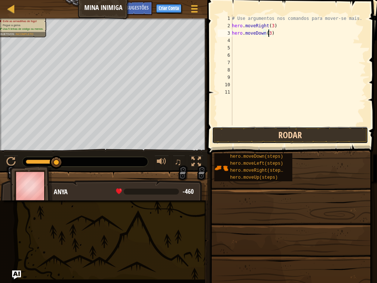
click at [291, 135] on button "Rodar" at bounding box center [290, 135] width 156 height 17
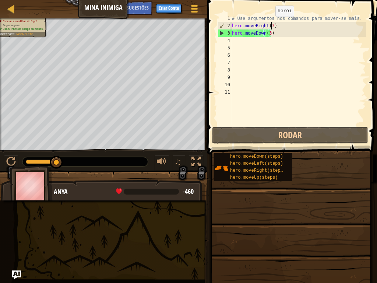
click at [271, 24] on div "# Use argumentos nos comandos para mover-se mais. hero . moveRight ( 3 ) hero .…" at bounding box center [299, 77] width 136 height 125
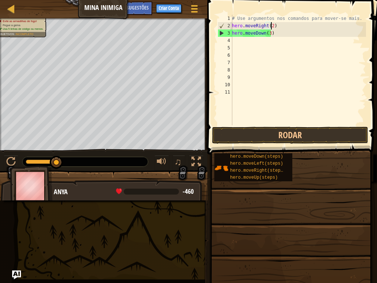
scroll to position [3, 3]
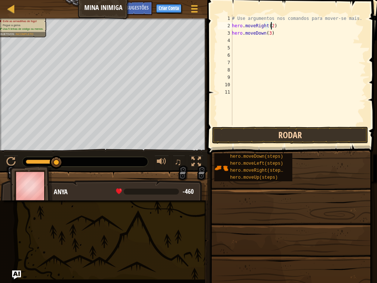
type textarea "hero.moveRight(2)"
click at [287, 128] on button "Rodar" at bounding box center [290, 135] width 156 height 17
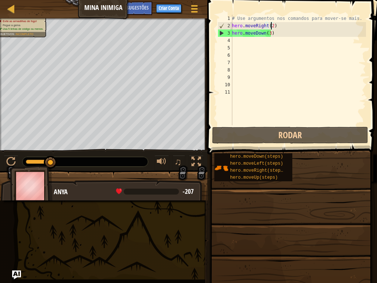
click at [236, 74] on div "Mapa Mina Inimiga Menu do Jogo Pronto Criar Conta Sugestões Ask AI 1 הההההההההה…" at bounding box center [188, 141] width 377 height 283
click at [197, 8] on span at bounding box center [194, 8] width 7 height 1
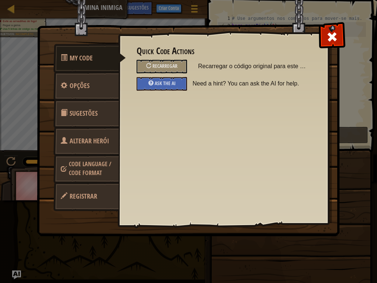
click at [105, 171] on link "Code Language / Code Format" at bounding box center [86, 168] width 66 height 28
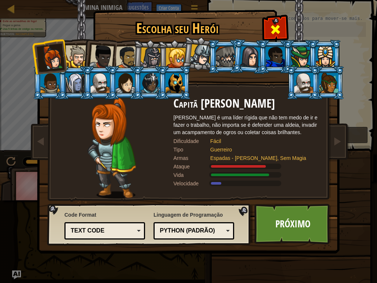
click at [277, 24] on span at bounding box center [276, 30] width 12 height 12
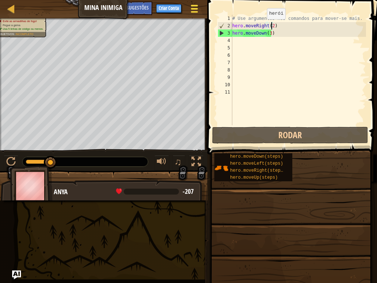
click at [197, 6] on span at bounding box center [194, 5] width 7 height 1
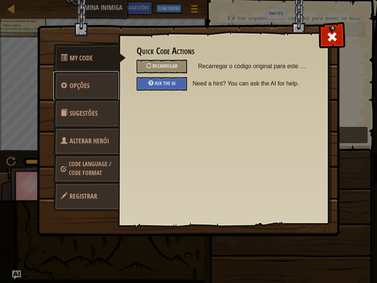
click at [95, 84] on link "Opções" at bounding box center [86, 85] width 66 height 29
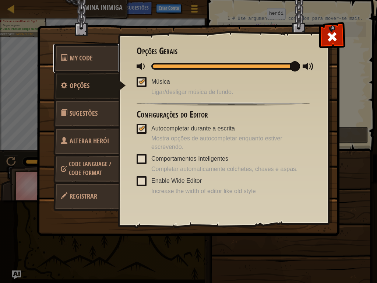
click at [91, 60] on span "My Code" at bounding box center [81, 57] width 23 height 9
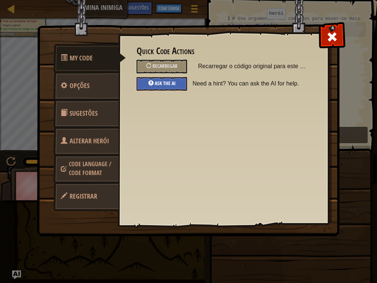
click at [170, 85] on span "Ask the AI" at bounding box center [165, 83] width 21 height 7
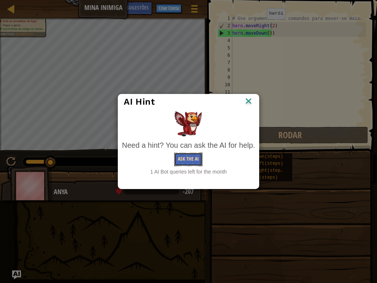
click at [195, 157] on button "Ask the AI" at bounding box center [188, 159] width 28 height 14
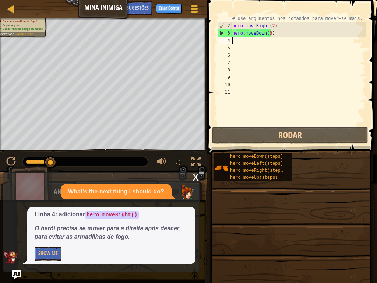
click at [252, 42] on div "# Use argumentos nos comandos para mover-se mais. hero . moveRight ( 2 ) hero .…" at bounding box center [298, 77] width 135 height 125
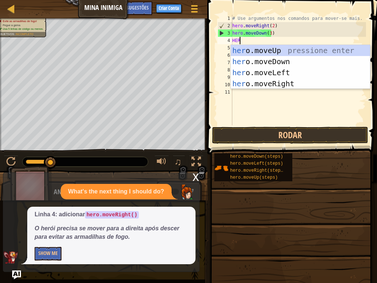
type textarea "HERO"
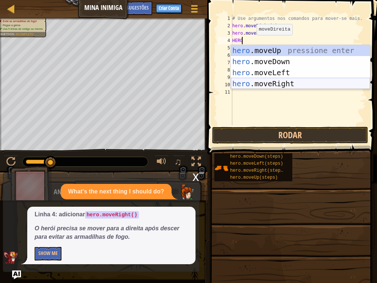
click at [278, 84] on div "hero .moveUp pressione enter hero .moveDown pressione enter hero .moveLeft pres…" at bounding box center [300, 78] width 139 height 66
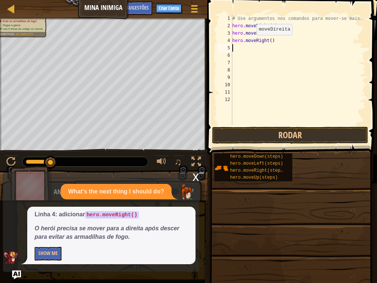
scroll to position [3, 0]
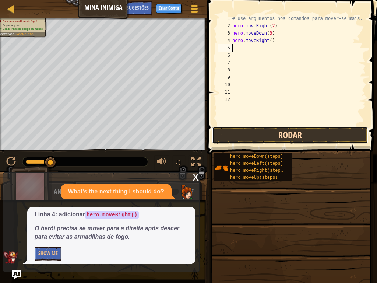
click at [252, 137] on button "Rodar" at bounding box center [290, 135] width 156 height 17
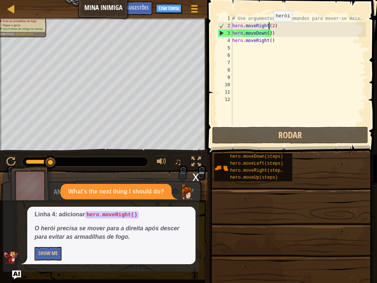
click at [270, 29] on div "# Use argumentos nos comandos para mover-se mais. hero . moveRight ( 2 ) hero .…" at bounding box center [298, 77] width 135 height 125
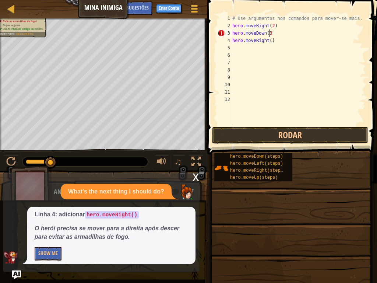
scroll to position [3, 3]
click at [278, 126] on span at bounding box center [293, 67] width 176 height 176
click at [279, 134] on button "Rodar" at bounding box center [290, 135] width 156 height 17
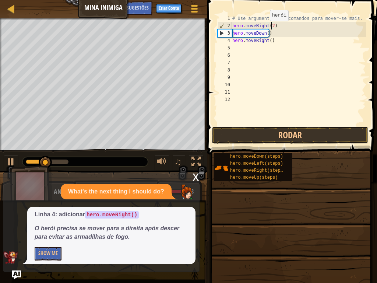
scroll to position [3, 3]
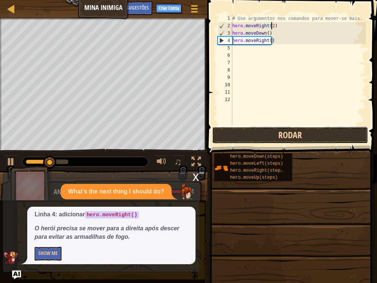
click at [263, 136] on button "Rodar" at bounding box center [290, 135] width 156 height 17
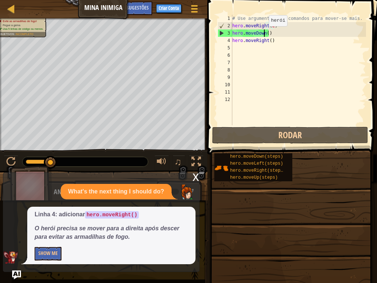
click at [265, 34] on div "# Use argumentos nos comandos para mover-se mais. hero . moveRight ( 2 ) hero .…" at bounding box center [298, 77] width 135 height 125
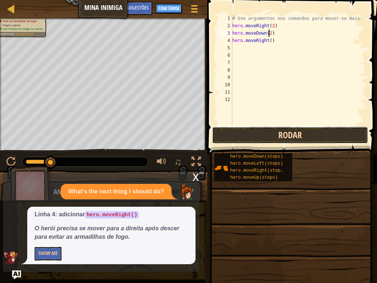
click at [273, 133] on button "Rodar" at bounding box center [290, 135] width 156 height 17
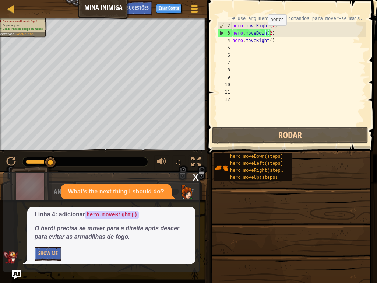
click at [264, 33] on div "# Use argumentos nos comandos para mover-se mais. hero . moveRight ( 2 ) hero .…" at bounding box center [298, 77] width 135 height 125
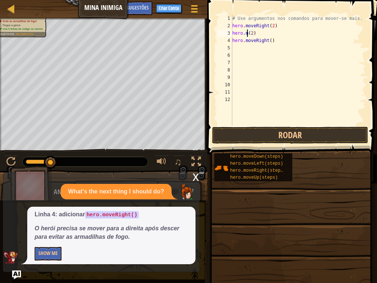
scroll to position [3, 1]
click at [251, 31] on div "# Use argumentos nos comandos para mover-se mais. hero . moveRight ( 2 ) hero (…" at bounding box center [298, 77] width 135 height 125
type textarea "hero."
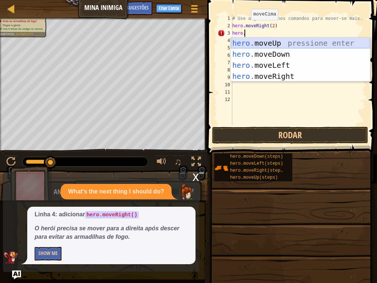
click at [275, 44] on div "hero. moveUp pressione enter hero. moveDown pressione enter hero. moveLeft pres…" at bounding box center [300, 71] width 139 height 66
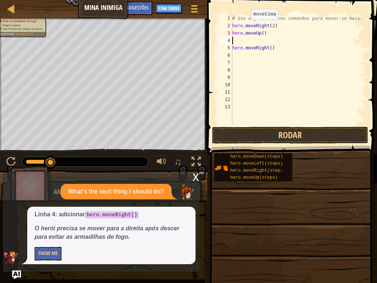
scroll to position [3, 0]
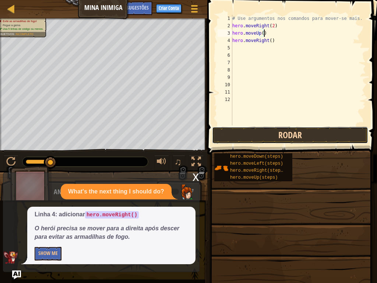
click at [272, 131] on button "Rodar" at bounding box center [290, 135] width 156 height 17
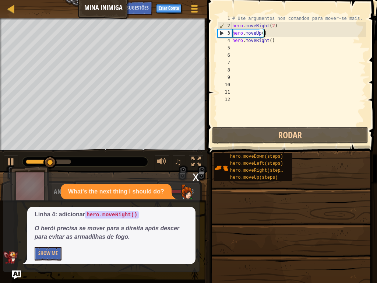
click at [276, 42] on div "# Use argumentos nos comandos para mover-se mais. hero . moveRight ( 2 ) hero .…" at bounding box center [298, 77] width 135 height 125
type textarea "hero.moveRight()"
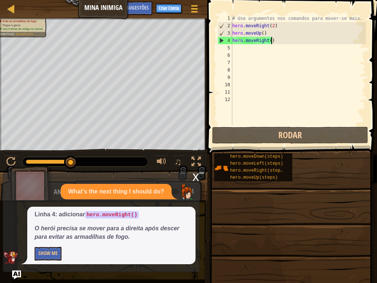
click at [257, 58] on div "# Use argumentos nos comandos para mover-se mais. hero . moveRight ( 2 ) hero .…" at bounding box center [298, 77] width 135 height 125
click at [237, 52] on div "# Use argumentos nos comandos para mover-se mais. hero . moveRight ( 2 ) hero .…" at bounding box center [298, 77] width 135 height 125
click at [235, 49] on div "# Use argumentos nos comandos para mover-se mais. hero . moveRight ( 2 ) hero .…" at bounding box center [298, 77] width 135 height 125
click at [268, 41] on div "# Use argumentos nos comandos para mover-se mais. hero . moveRight ( 2 ) hero .…" at bounding box center [298, 77] width 135 height 125
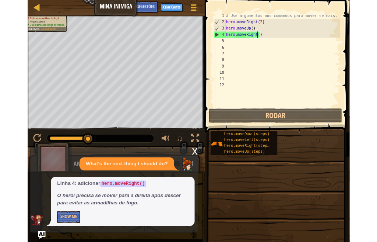
scroll to position [3, 3]
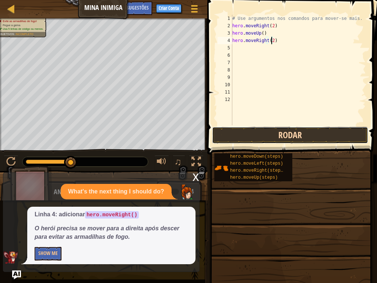
click at [303, 134] on button "Rodar" at bounding box center [290, 135] width 156 height 17
click at [289, 136] on button "Rodar" at bounding box center [290, 135] width 156 height 17
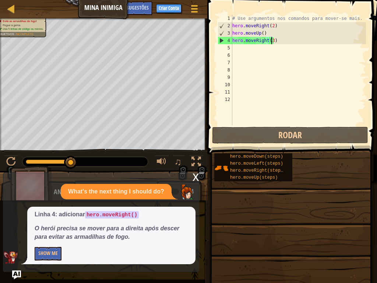
type textarea "hero.moveRight()"
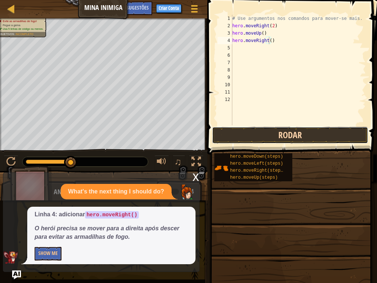
click at [303, 136] on button "Rodar" at bounding box center [290, 135] width 156 height 17
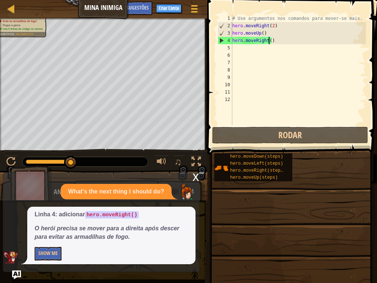
click at [275, 38] on div "# Use argumentos nos comandos para mover-se mais. hero . moveRight ( 2 ) hero .…" at bounding box center [298, 77] width 135 height 125
click at [172, 194] on div "What's the next thing I should do?" at bounding box center [116, 192] width 111 height 16
click at [184, 194] on img at bounding box center [186, 192] width 15 height 15
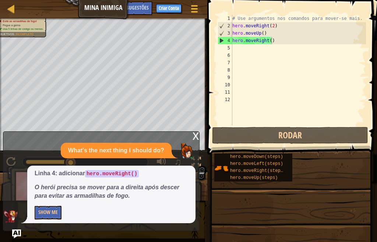
click at [248, 50] on div "# Use argumentos nos comandos para mover-se mais. hero . moveRight ( 2 ) hero .…" at bounding box center [298, 77] width 135 height 125
drag, startPoint x: 269, startPoint y: 27, endPoint x: 275, endPoint y: 25, distance: 6.9
click at [270, 26] on div "# Use argumentos nos comandos para mover-se mais. hero . moveRight ( 2 ) hero .…" at bounding box center [298, 77] width 135 height 125
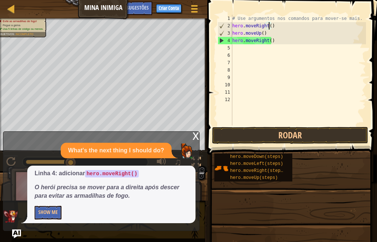
scroll to position [3, 3]
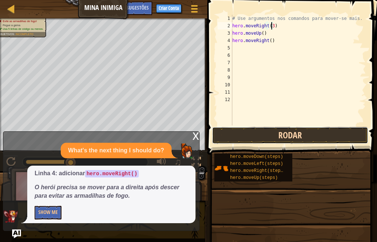
click at [301, 136] on button "Rodar" at bounding box center [290, 135] width 156 height 17
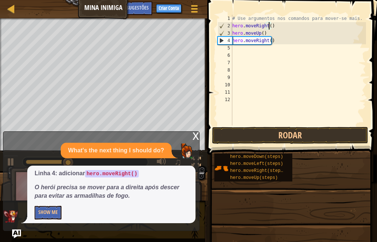
type textarea "hero.moveRight(3)"
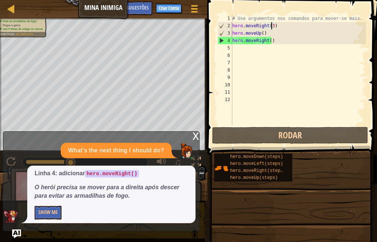
click at [247, 52] on div "# Use argumentos nos comandos para mover-se mais. hero . moveRight ( 3 ) hero .…" at bounding box center [298, 77] width 135 height 125
click at [241, 50] on div "# Use argumentos nos comandos para mover-se mais. hero . moveRight ( 3 ) hero .…" at bounding box center [298, 77] width 135 height 125
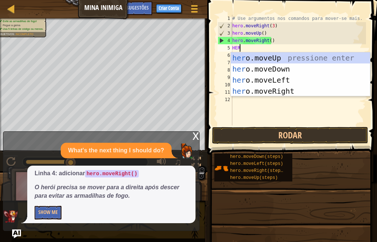
type textarea "HERO"
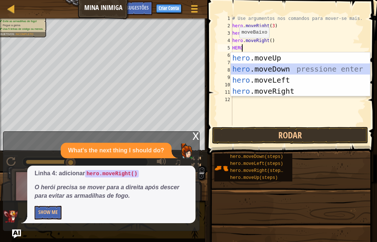
click at [282, 69] on div "hero .moveUp pressione enter hero .moveDown pressione enter hero .moveLeft pres…" at bounding box center [300, 85] width 139 height 66
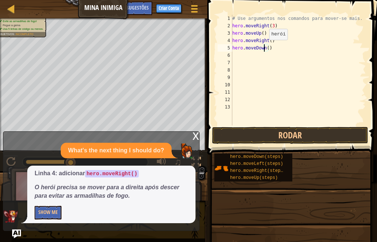
click at [266, 47] on div "# Use argumentos nos comandos para mover-se mais. hero . moveRight ( 3 ) hero .…" at bounding box center [298, 77] width 135 height 125
click at [269, 47] on div "# Use argumentos nos comandos para mover-se mais. hero . moveRight ( 3 ) hero .…" at bounding box center [298, 77] width 135 height 125
click at [267, 49] on div "# Use argumentos nos comandos para mover-se mais. hero . moveRight ( 3 ) hero .…" at bounding box center [298, 77] width 135 height 125
type textarea "hero.moveDown(3)"
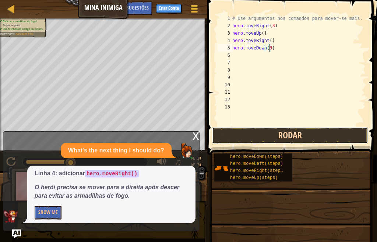
click at [294, 134] on button "Rodar" at bounding box center [290, 135] width 156 height 17
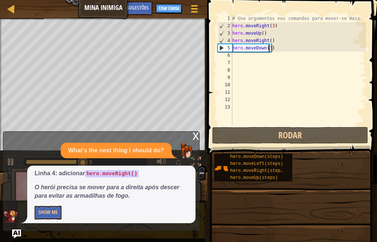
click at [240, 60] on div "# Use argumentos nos comandos para mover-se mais. hero . moveRight ( 3 ) hero .…" at bounding box center [298, 77] width 135 height 125
click at [238, 55] on div "# Use argumentos nos comandos para mover-se mais. hero . moveRight ( 3 ) hero .…" at bounding box center [298, 77] width 135 height 125
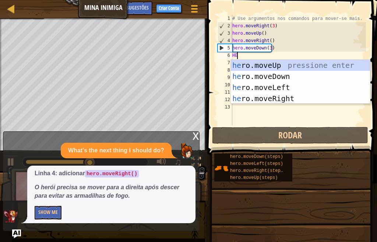
type textarea "HER"
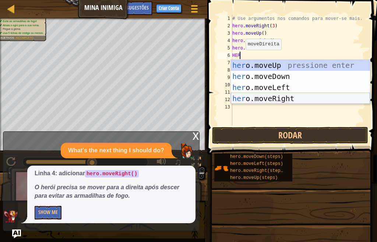
click at [310, 96] on div "her o.moveUp pressione enter her o.moveDown pressione enter her o.moveLeft pres…" at bounding box center [300, 93] width 139 height 66
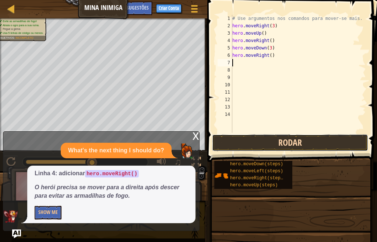
click at [291, 138] on button "Rodar" at bounding box center [290, 142] width 156 height 17
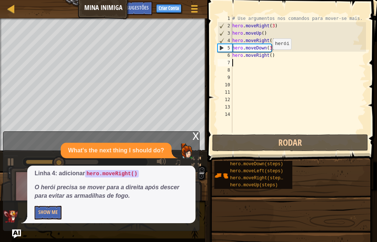
click at [268, 56] on div "# Use argumentos nos comandos para mover-se mais. hero . moveRight ( 3 ) hero .…" at bounding box center [298, 81] width 135 height 133
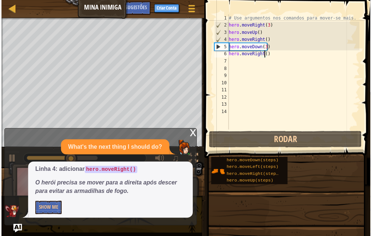
scroll to position [3, 3]
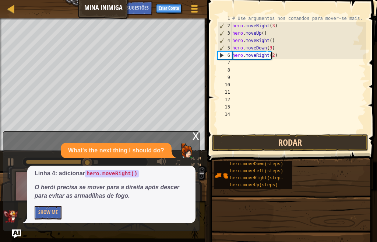
type textarea "hero.moveRight(2)"
click at [290, 143] on button "Rodar" at bounding box center [290, 142] width 156 height 17
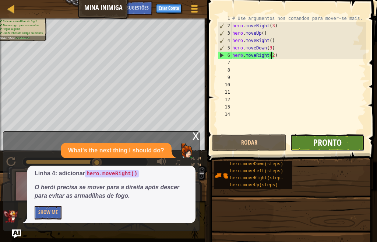
click at [334, 143] on span "Pronto" at bounding box center [327, 142] width 28 height 12
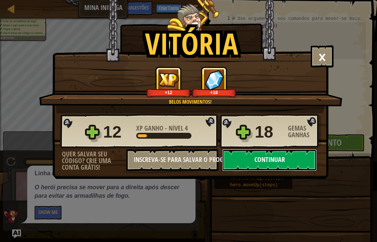
click at [274, 157] on button "Continuar" at bounding box center [269, 160] width 95 height 22
select select "pt-BR"
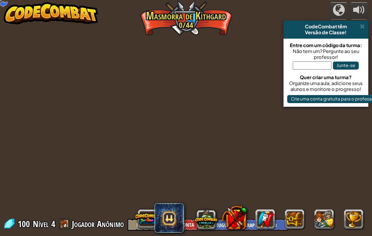
select select "pt-BR"
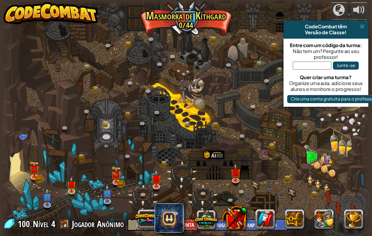
select select "pt-BR"
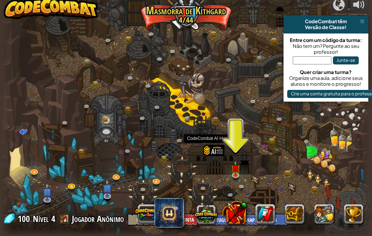
scroll to position [6, 0]
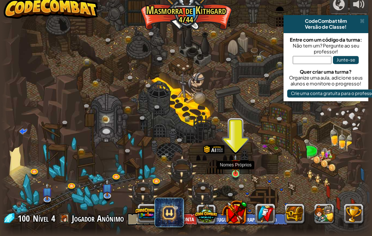
click at [238, 174] on img at bounding box center [235, 164] width 9 height 20
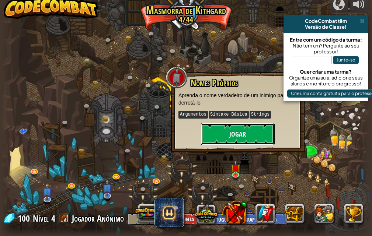
click at [254, 132] on button "Jogar" at bounding box center [238, 134] width 74 height 22
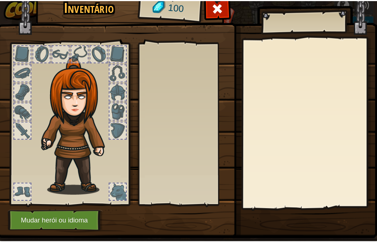
scroll to position [0, 0]
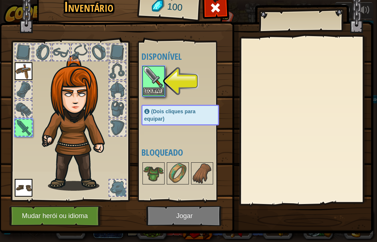
click at [152, 77] on img at bounding box center [153, 77] width 21 height 21
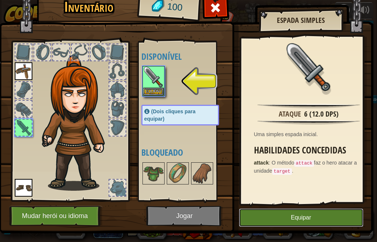
click at [296, 215] on button "Equipar" at bounding box center [301, 217] width 124 height 18
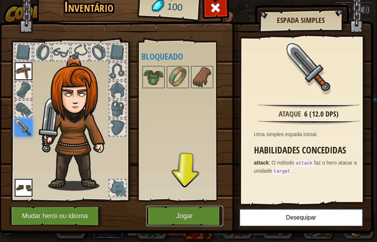
click at [208, 215] on button "Jogar" at bounding box center [184, 216] width 77 height 20
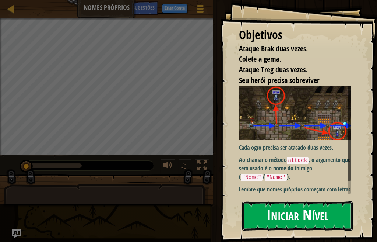
click at [286, 209] on button "Iniciar Nível" at bounding box center [297, 215] width 110 height 29
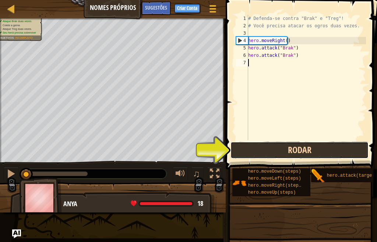
click at [277, 154] on button "Rodar" at bounding box center [300, 149] width 138 height 17
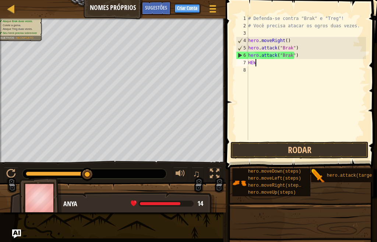
scroll to position [3, 0]
type textarea "HER"
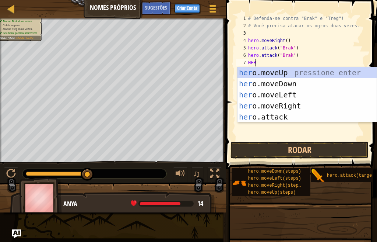
scroll to position [3, 0]
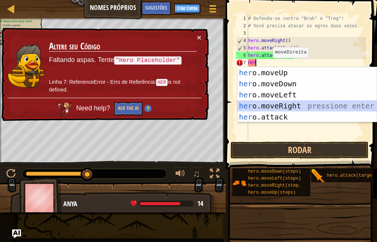
click at [282, 108] on div "her o.moveUp pressione enter her o.moveDown pressione enter her o.moveLeft pres…" at bounding box center [307, 105] width 139 height 77
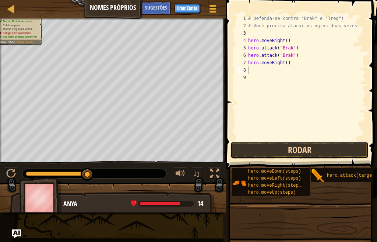
click at [308, 150] on button "Rodar" at bounding box center [300, 149] width 138 height 17
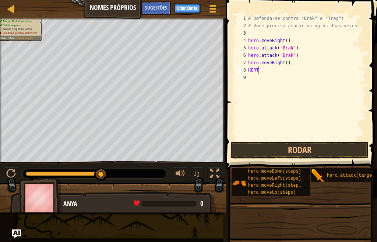
scroll to position [3, 0]
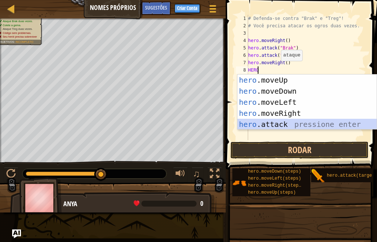
click at [287, 122] on div "hero .moveUp pressione enter hero .moveDown pressione enter hero .moveLeft pres…" at bounding box center [307, 112] width 139 height 77
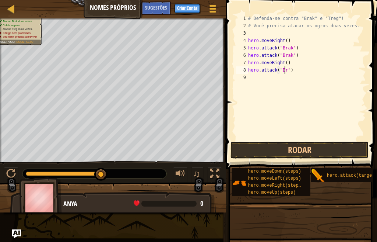
scroll to position [3, 3]
type textarea "hero.attack("Brak")"
click at [289, 148] on button "Rodar" at bounding box center [300, 149] width 138 height 17
